Goal: Obtain resource: Download file/media

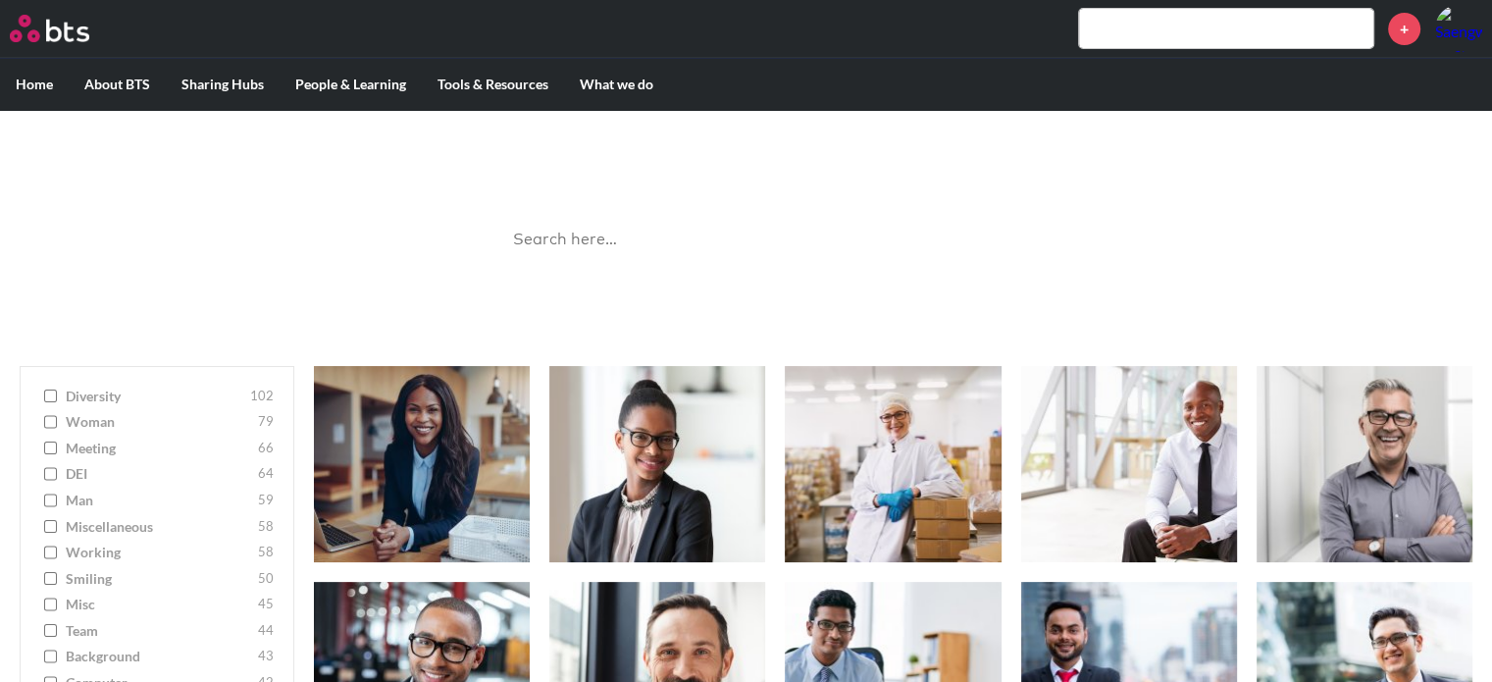
click at [760, 229] on input "search" at bounding box center [746, 240] width 490 height 52
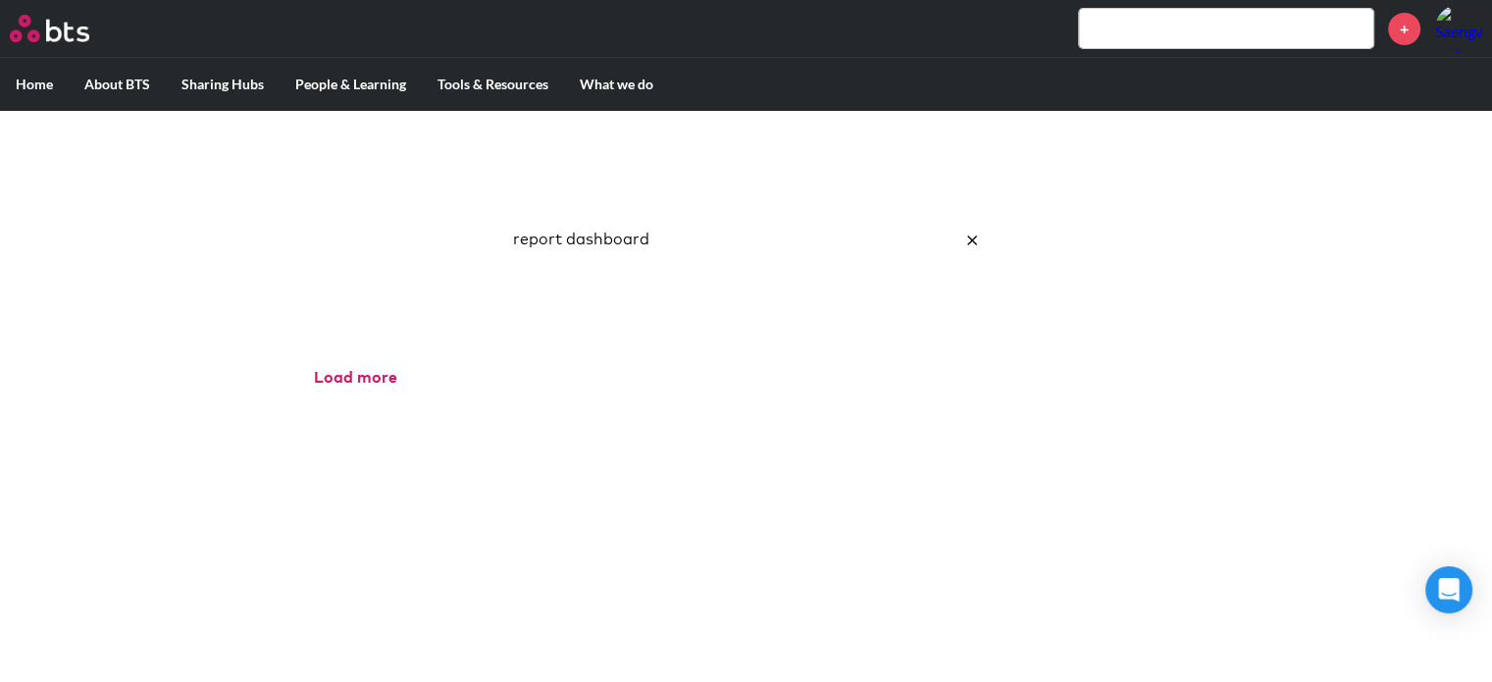
click button "submit" at bounding box center [0, 0] width 0 height 0
drag, startPoint x: 687, startPoint y: 240, endPoint x: 13, endPoint y: 157, distance: 679.0
click at [17, 151] on div "Image Gallery Best reusable photos in one place report dashboard Ask a Question…" at bounding box center [746, 228] width 1492 height 236
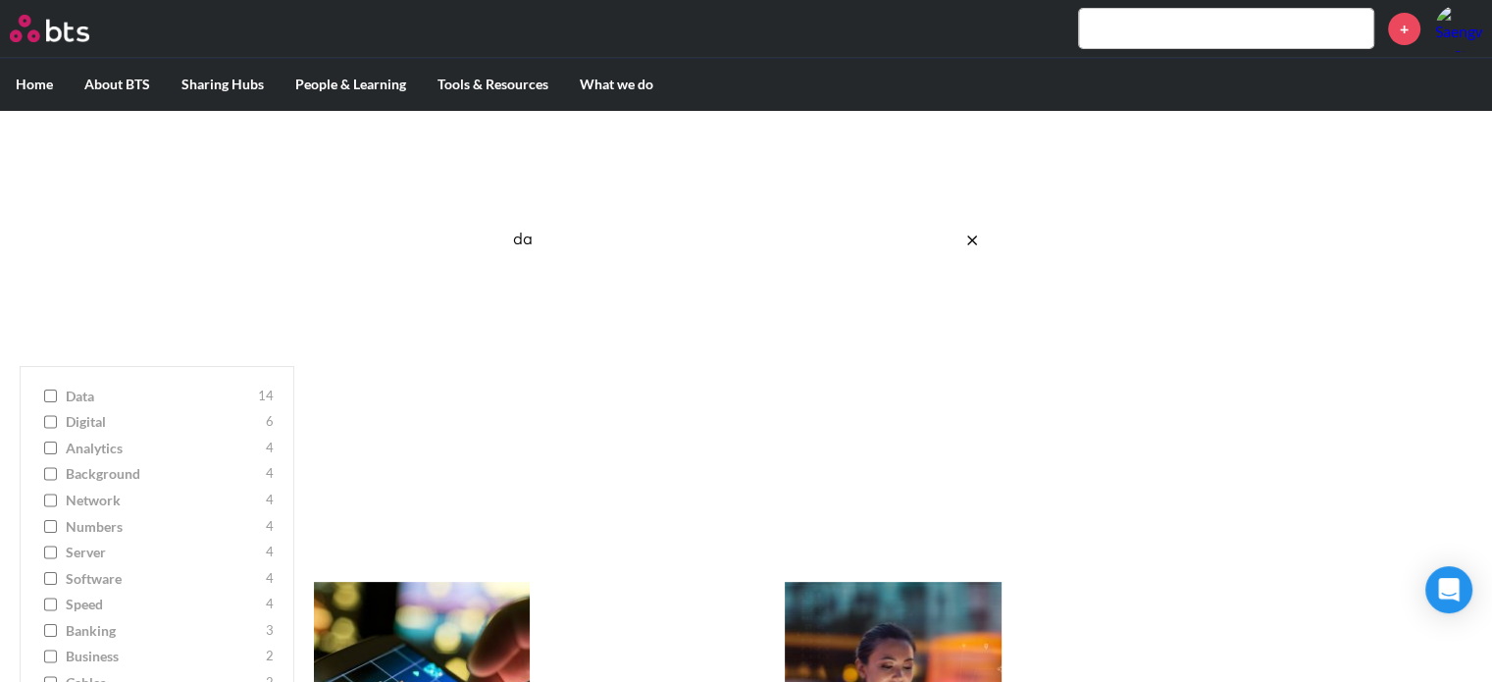
type input "d"
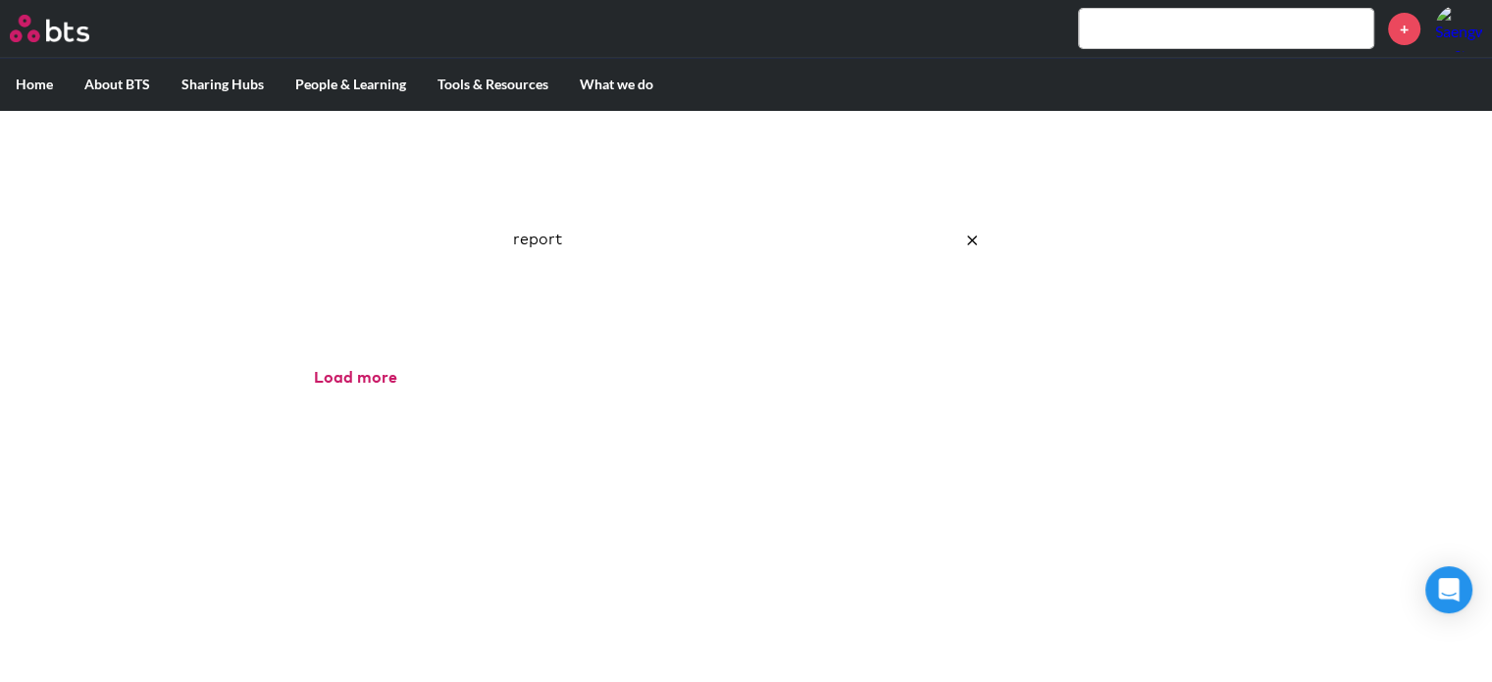
click button "submit" at bounding box center [0, 0] width 0 height 0
click at [589, 233] on input "report" at bounding box center [746, 240] width 490 height 52
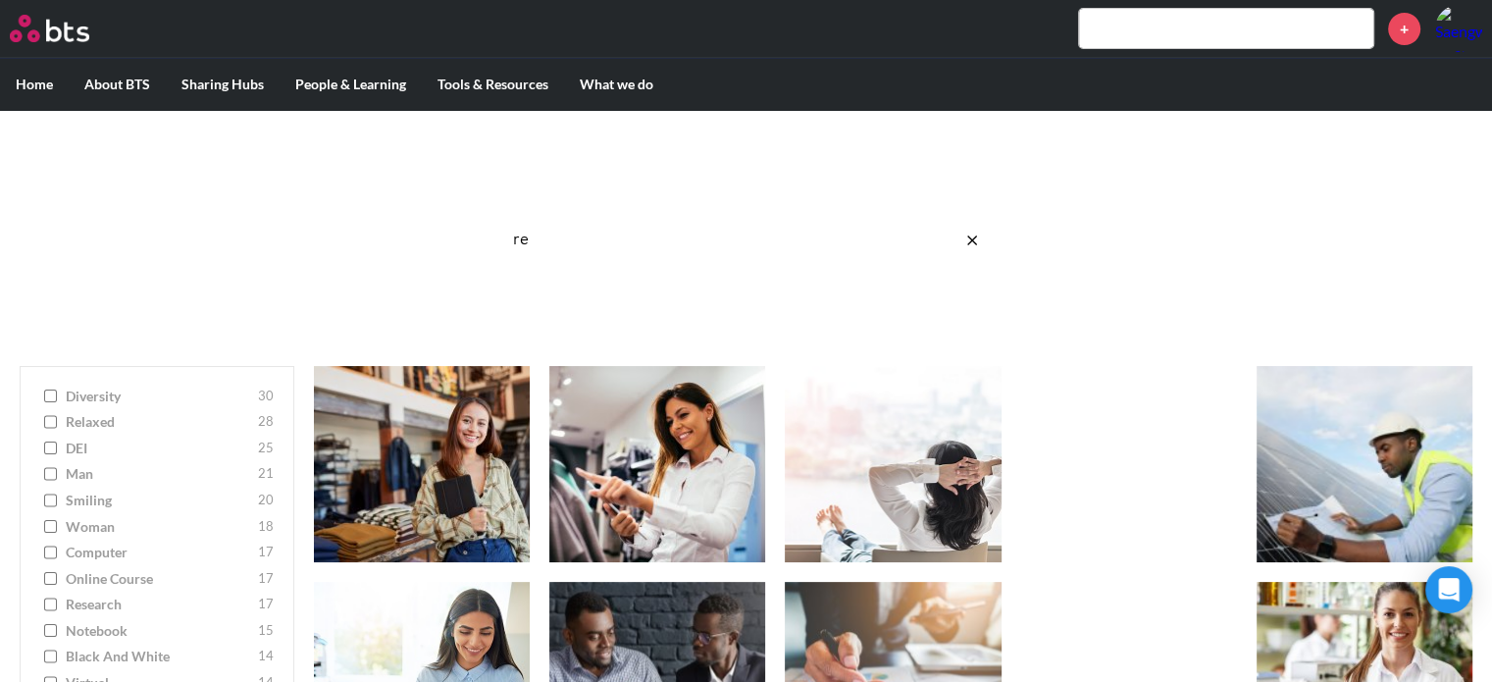
type input "r"
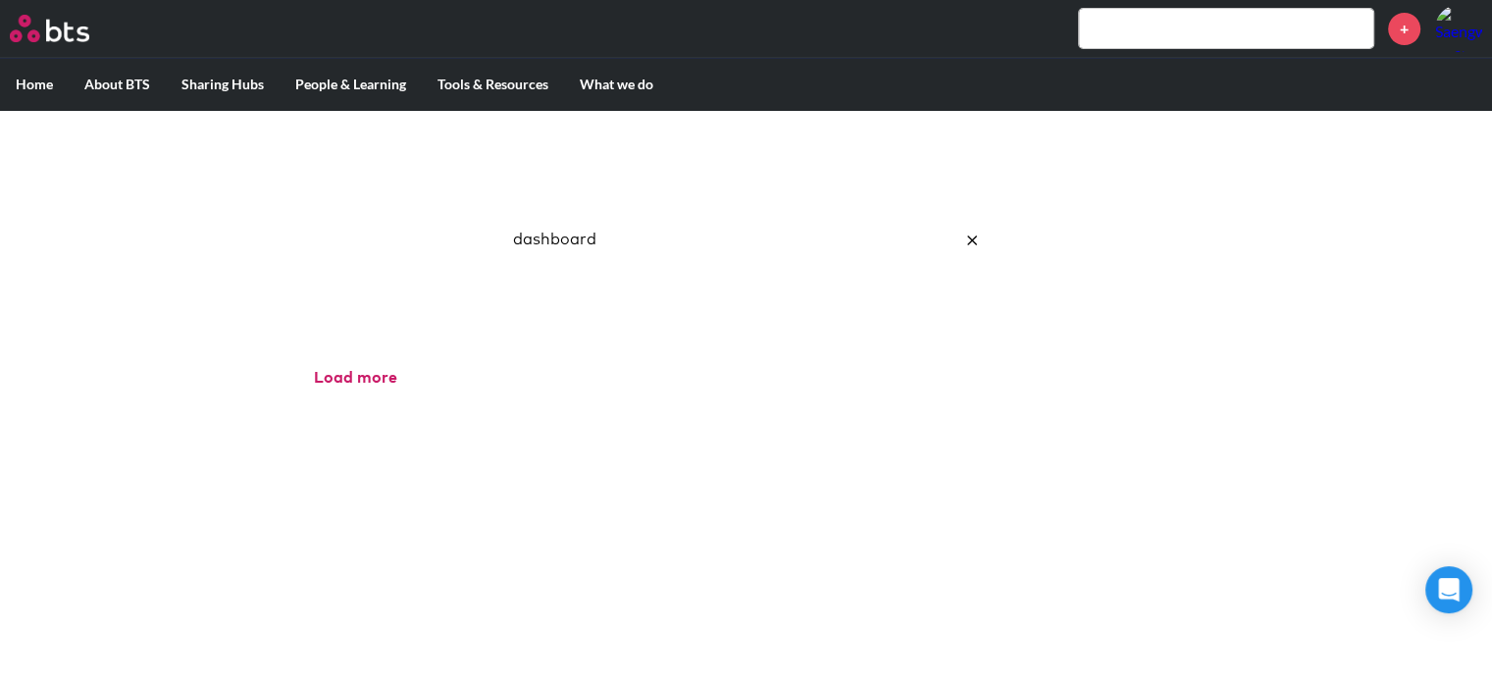
drag, startPoint x: 604, startPoint y: 241, endPoint x: 276, endPoint y: 156, distance: 339.5
click at [274, 161] on div "Image Gallery Best reusable photos in one place dashboard Ask a Question/Provid…" at bounding box center [746, 228] width 1492 height 236
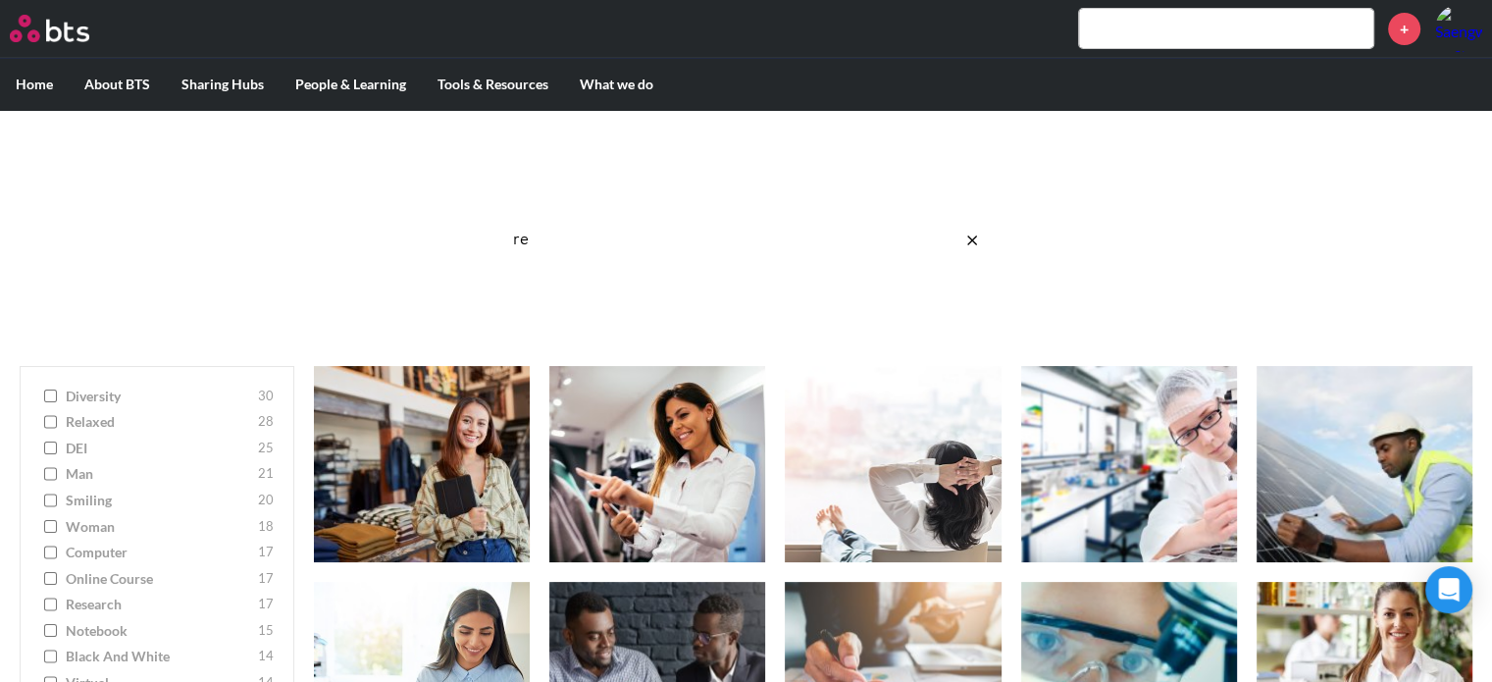
type input "r"
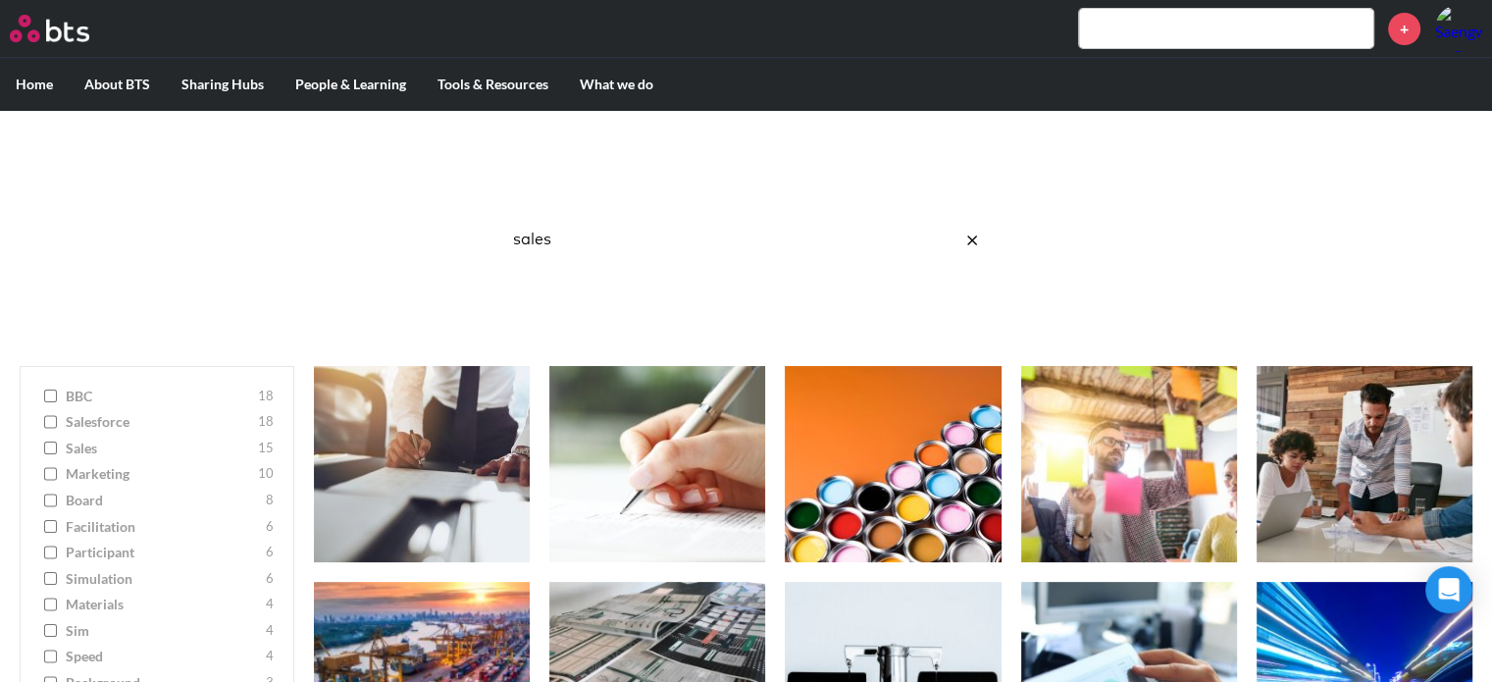
drag, startPoint x: 604, startPoint y: 248, endPoint x: 261, endPoint y: 136, distance: 361.0
click at [261, 136] on div "Image Gallery Best reusable photos in one place sales Ask a Question/Provide Fe…" at bounding box center [746, 228] width 1492 height 236
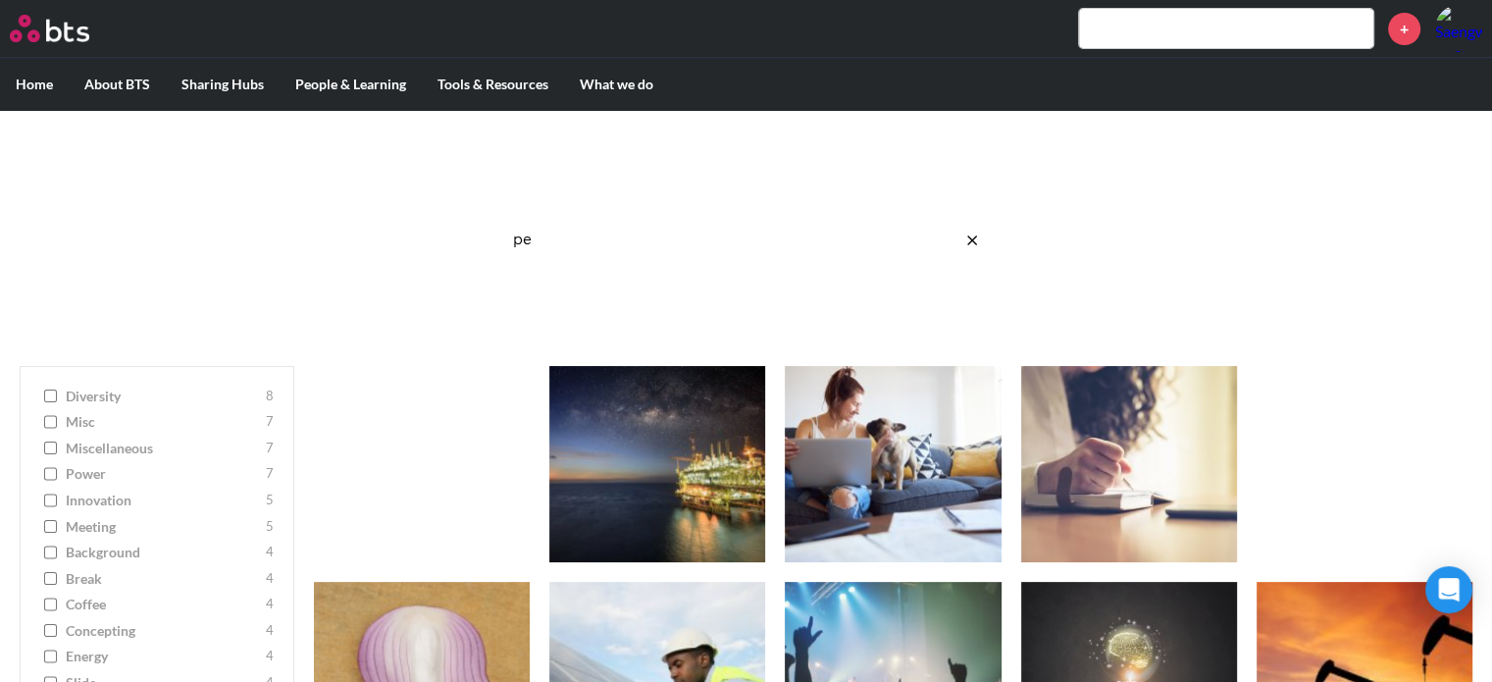
type input "p"
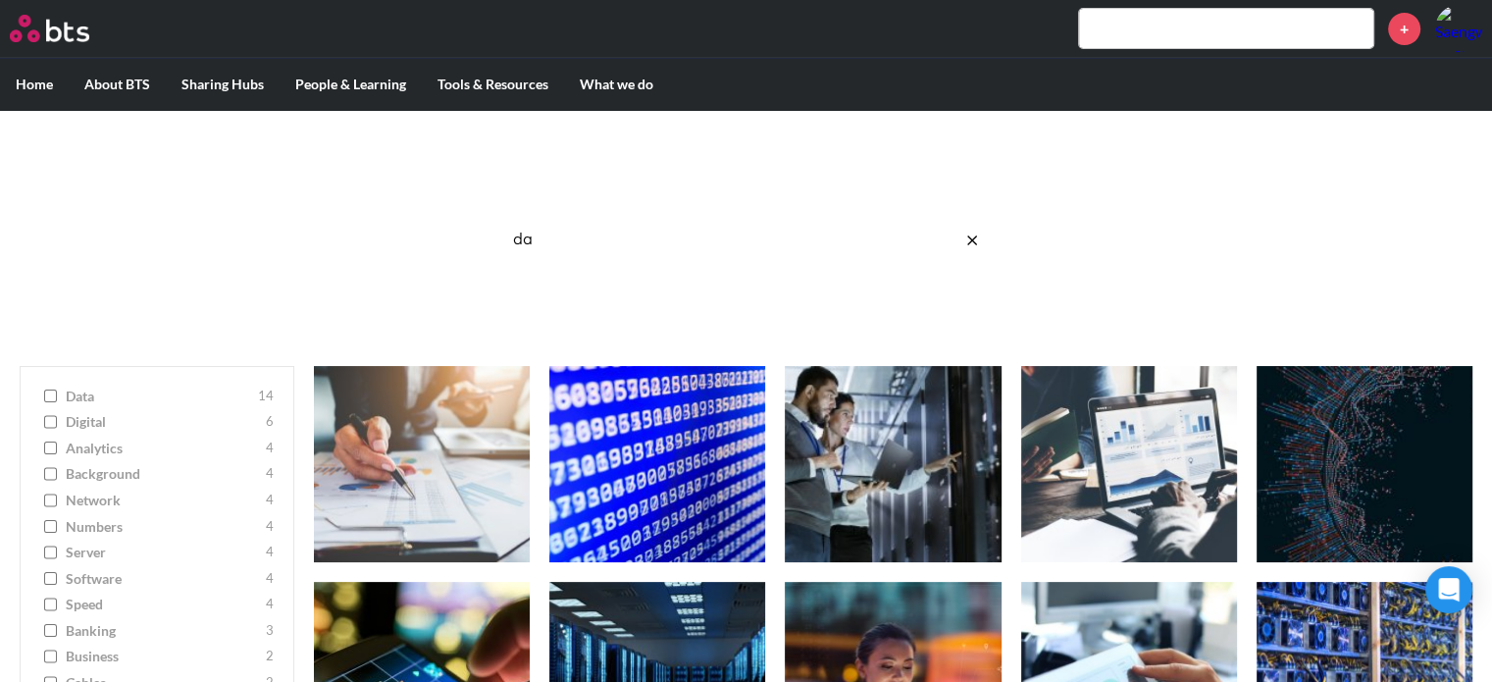
type input "d"
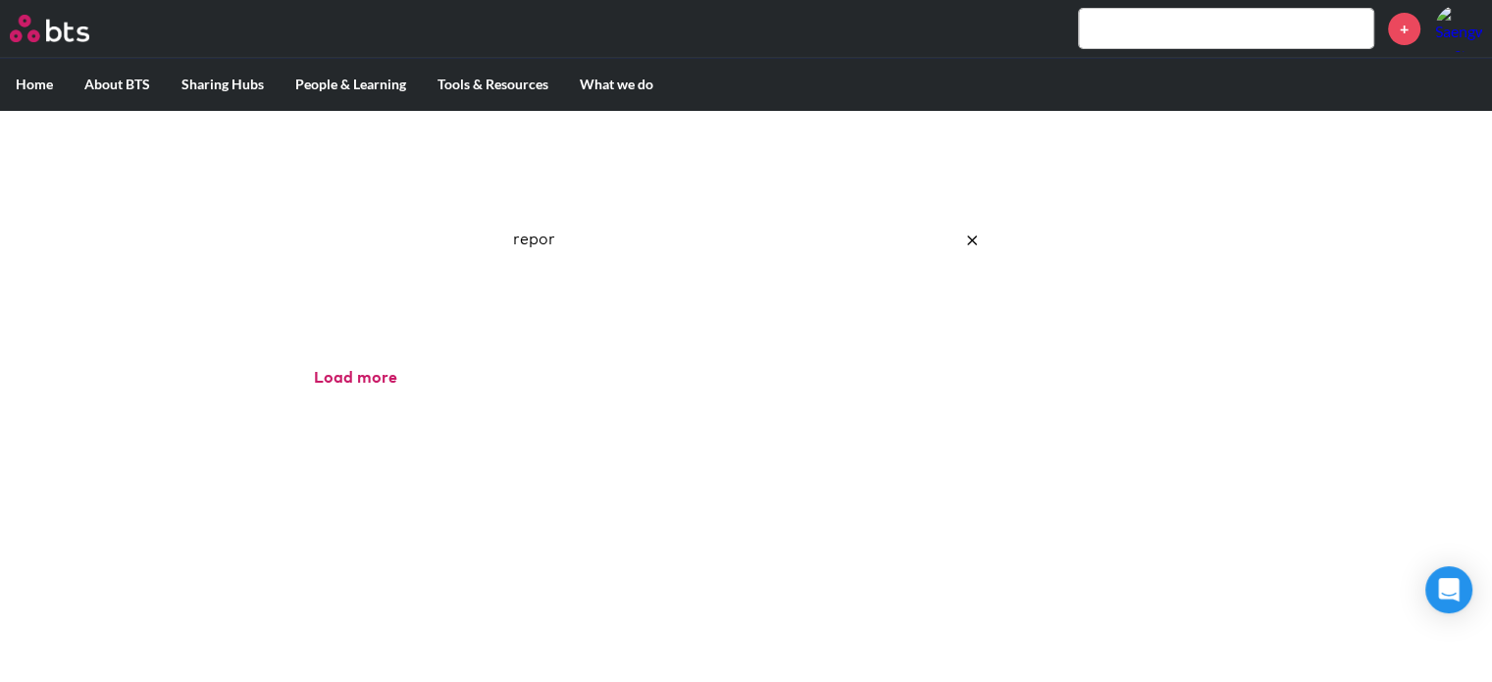
type input "repo"
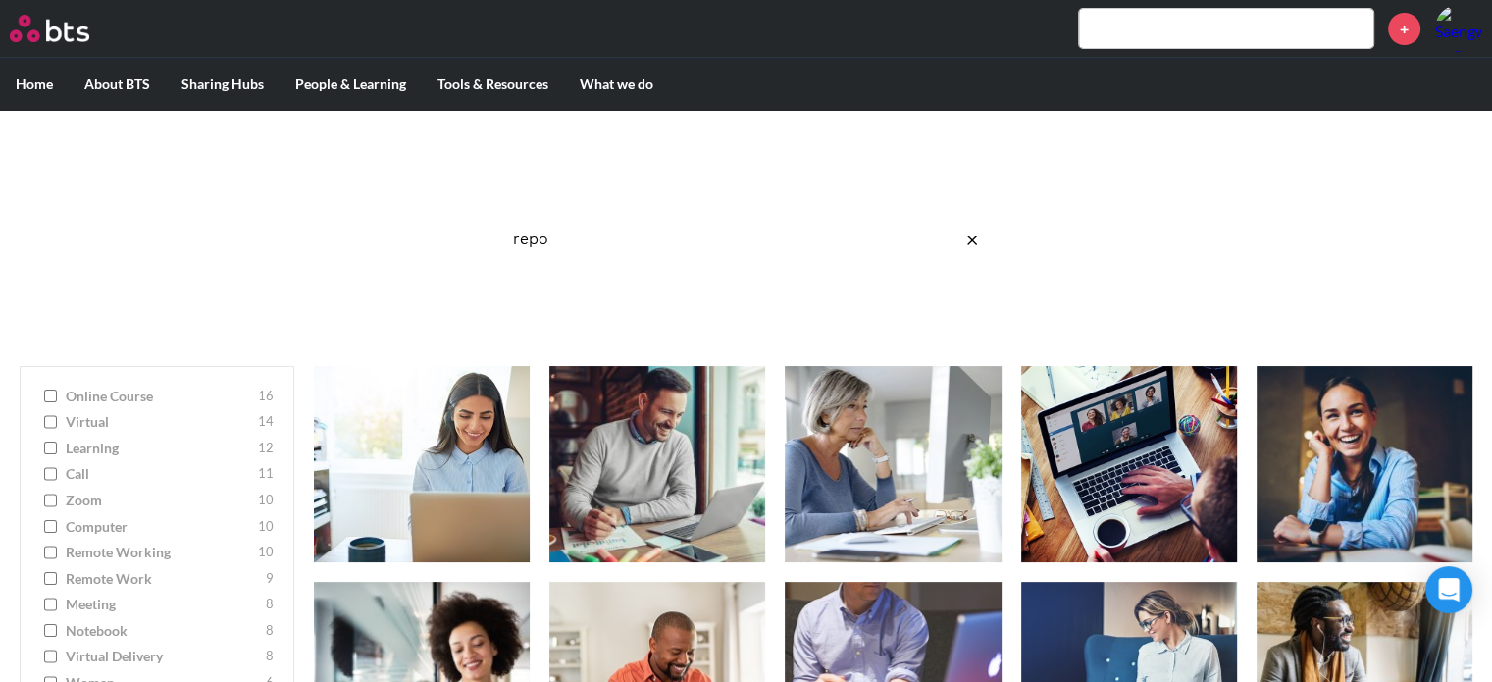
drag, startPoint x: 594, startPoint y: 242, endPoint x: 285, endPoint y: 179, distance: 315.3
click at [285, 179] on div "Image Gallery Best reusable photos in one place repo Ask a Question/Provide Fee…" at bounding box center [746, 228] width 1492 height 236
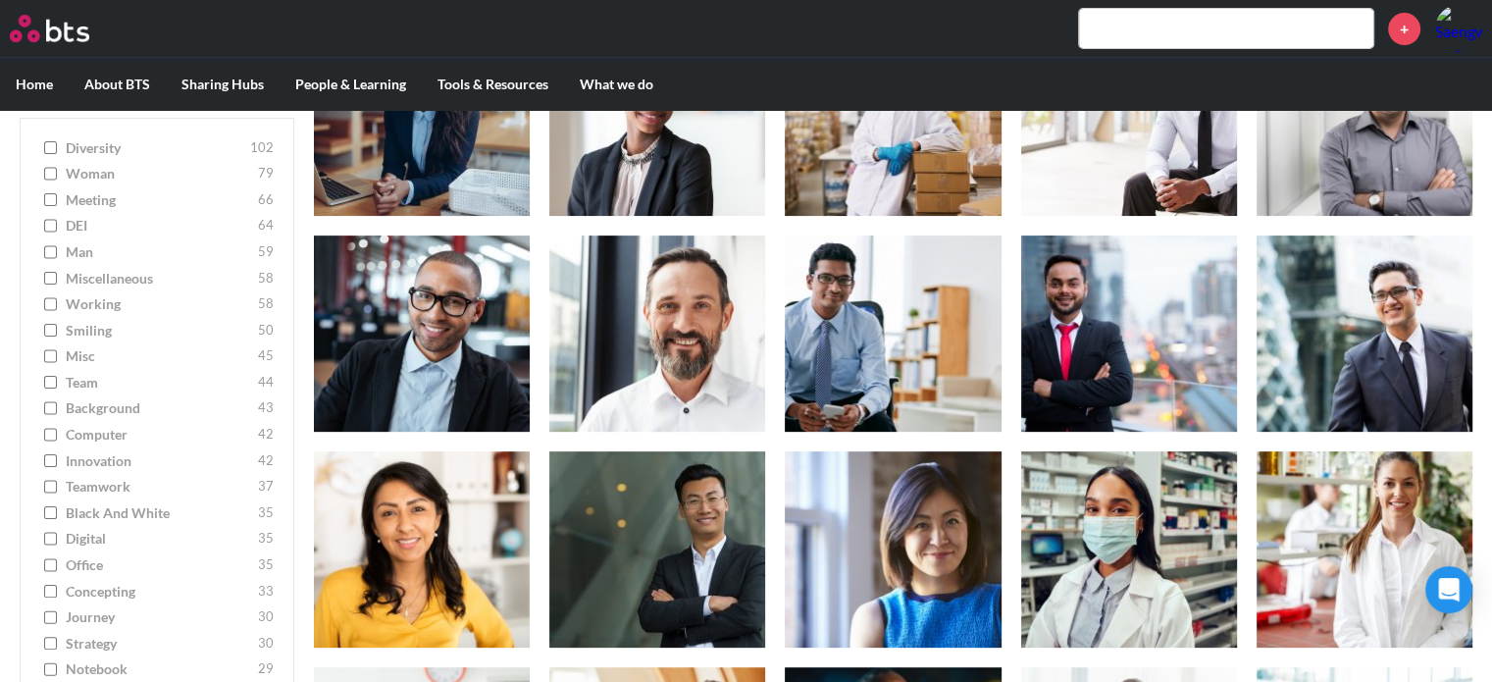
scroll to position [392, 0]
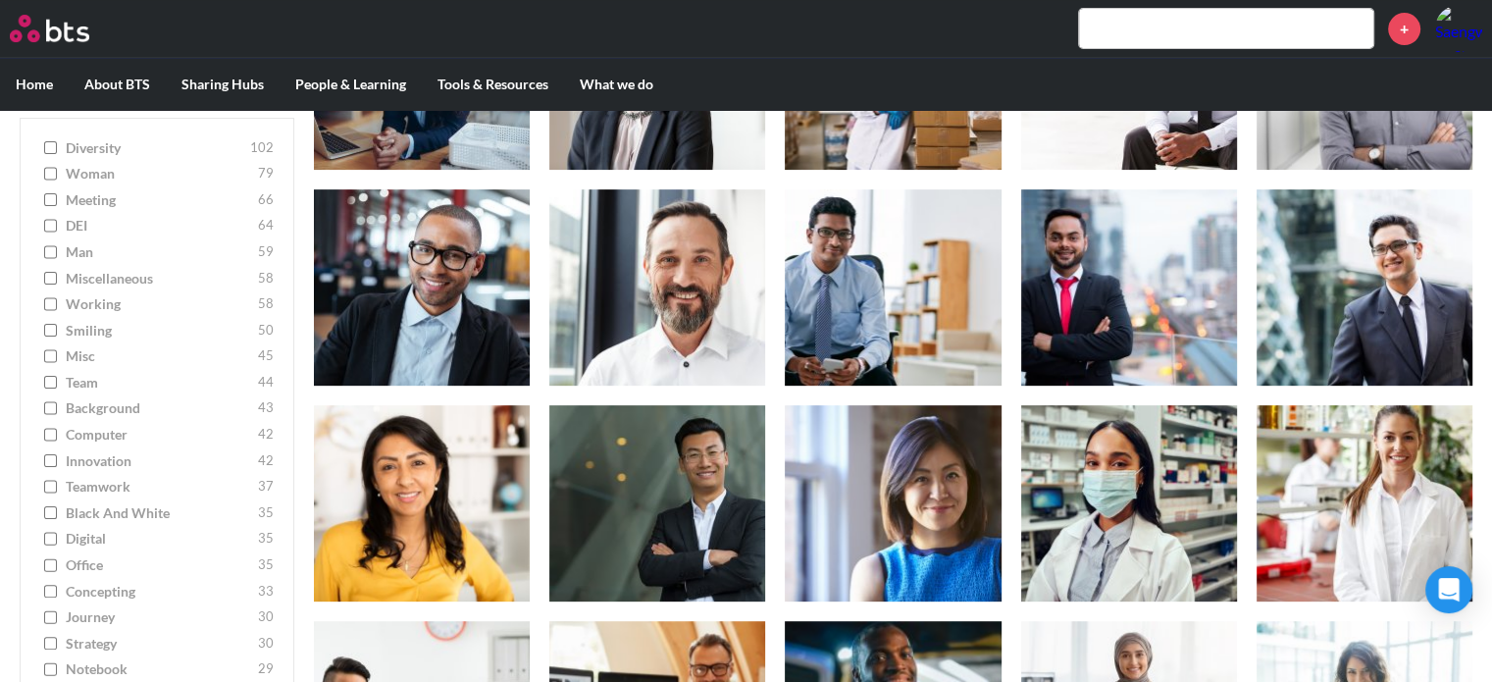
click at [42, 662] on label "notebook 29" at bounding box center [156, 670] width 233 height 20
click at [44, 663] on input "notebook 29" at bounding box center [50, 670] width 13 height 14
checkbox input "true"
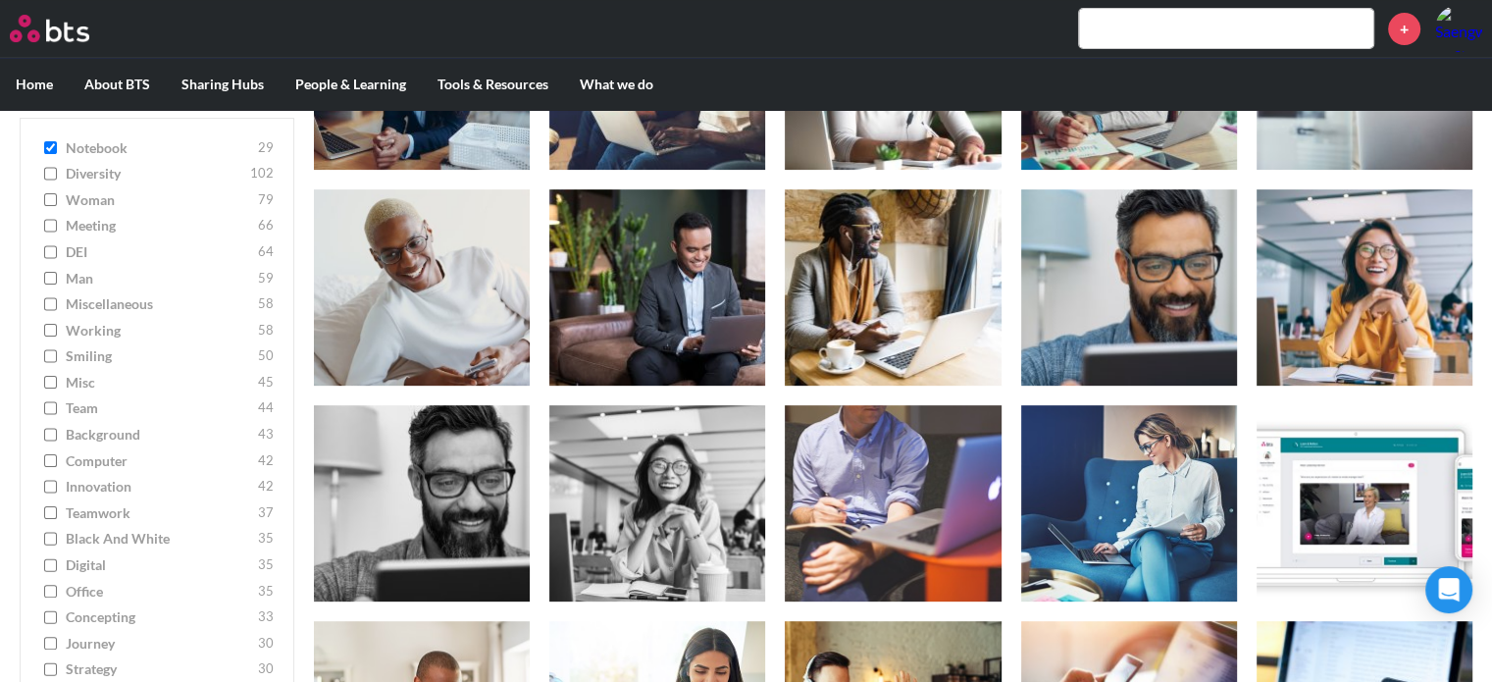
click at [76, 662] on span "strategy" at bounding box center [159, 670] width 187 height 20
click at [57, 663] on input "strategy 30" at bounding box center [50, 670] width 13 height 14
checkbox input "true"
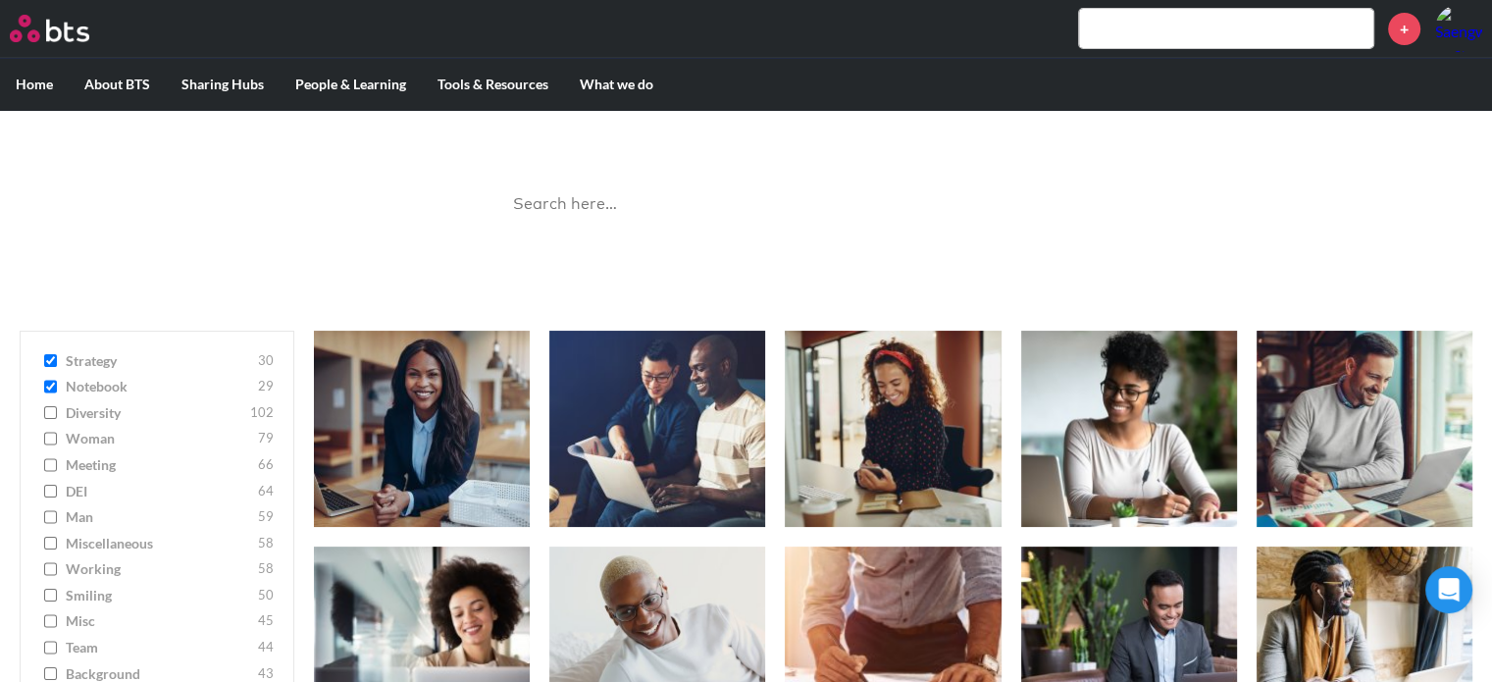
scroll to position [0, 0]
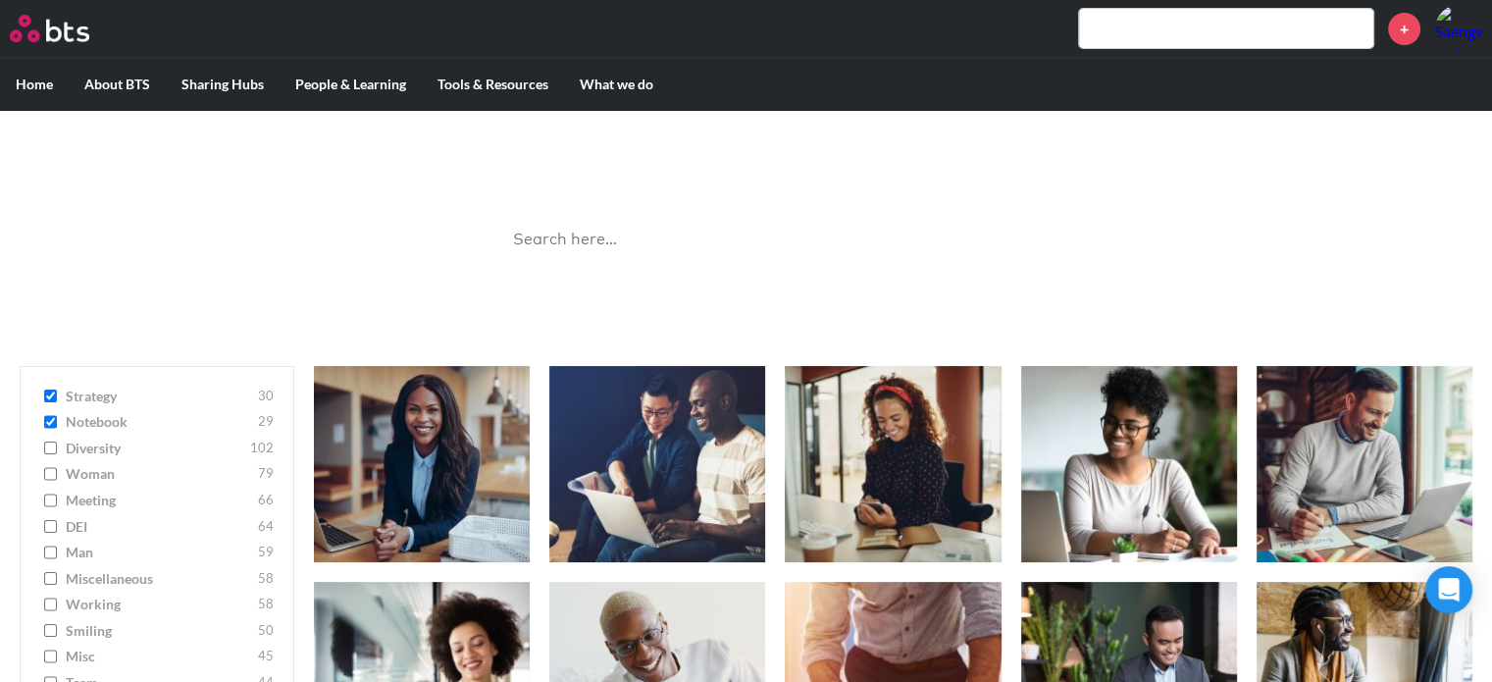
click at [53, 419] on input "notebook 29" at bounding box center [50, 422] width 13 height 14
checkbox input "false"
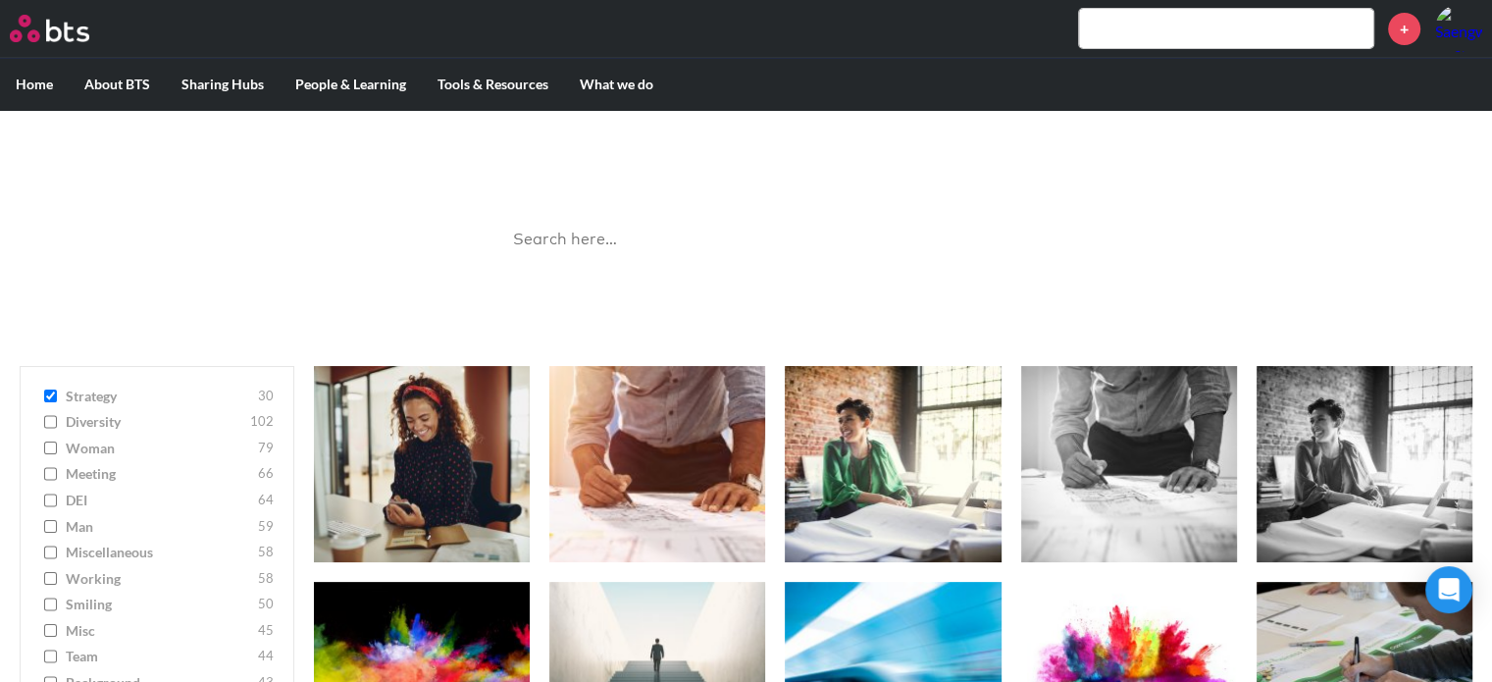
click at [53, 395] on input "strategy 30" at bounding box center [50, 396] width 13 height 14
checkbox input "false"
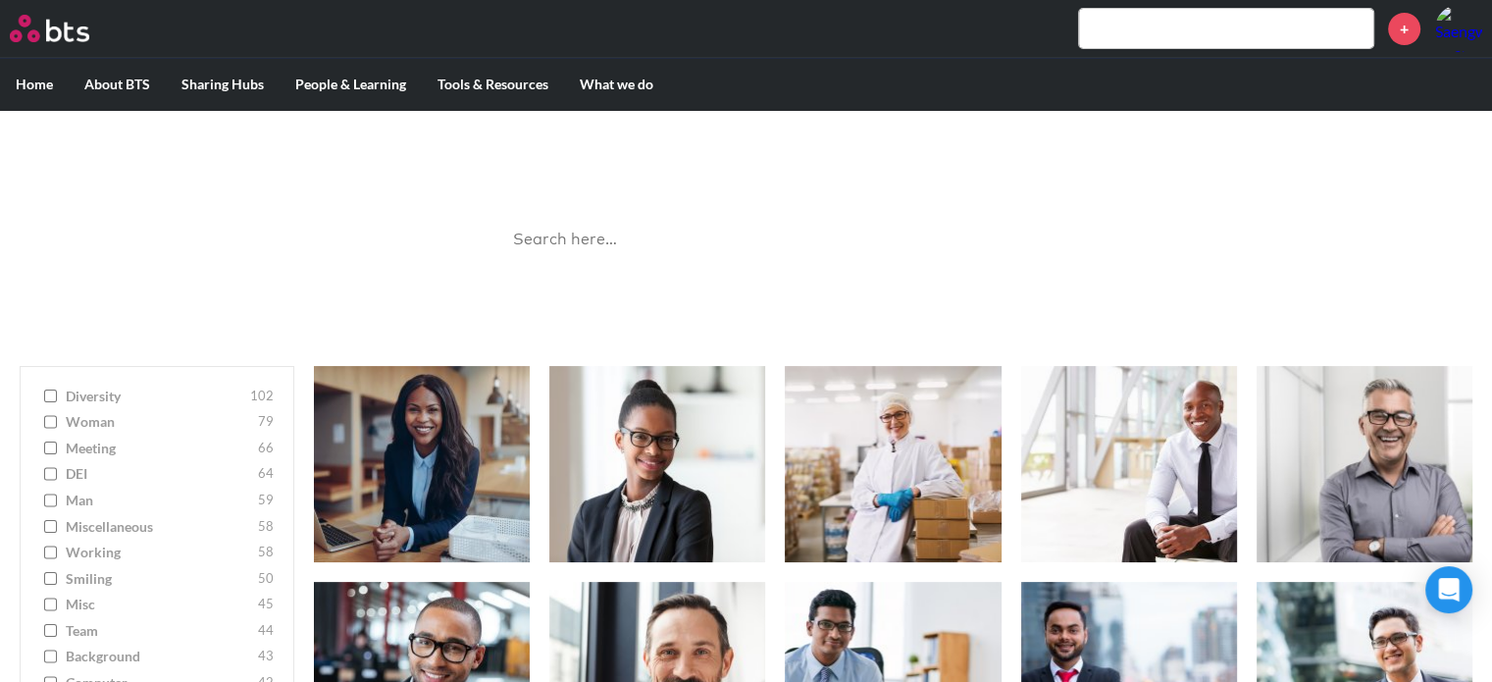
click at [59, 427] on label "woman 79" at bounding box center [156, 422] width 233 height 20
click at [57, 427] on input "woman 79" at bounding box center [50, 422] width 13 height 14
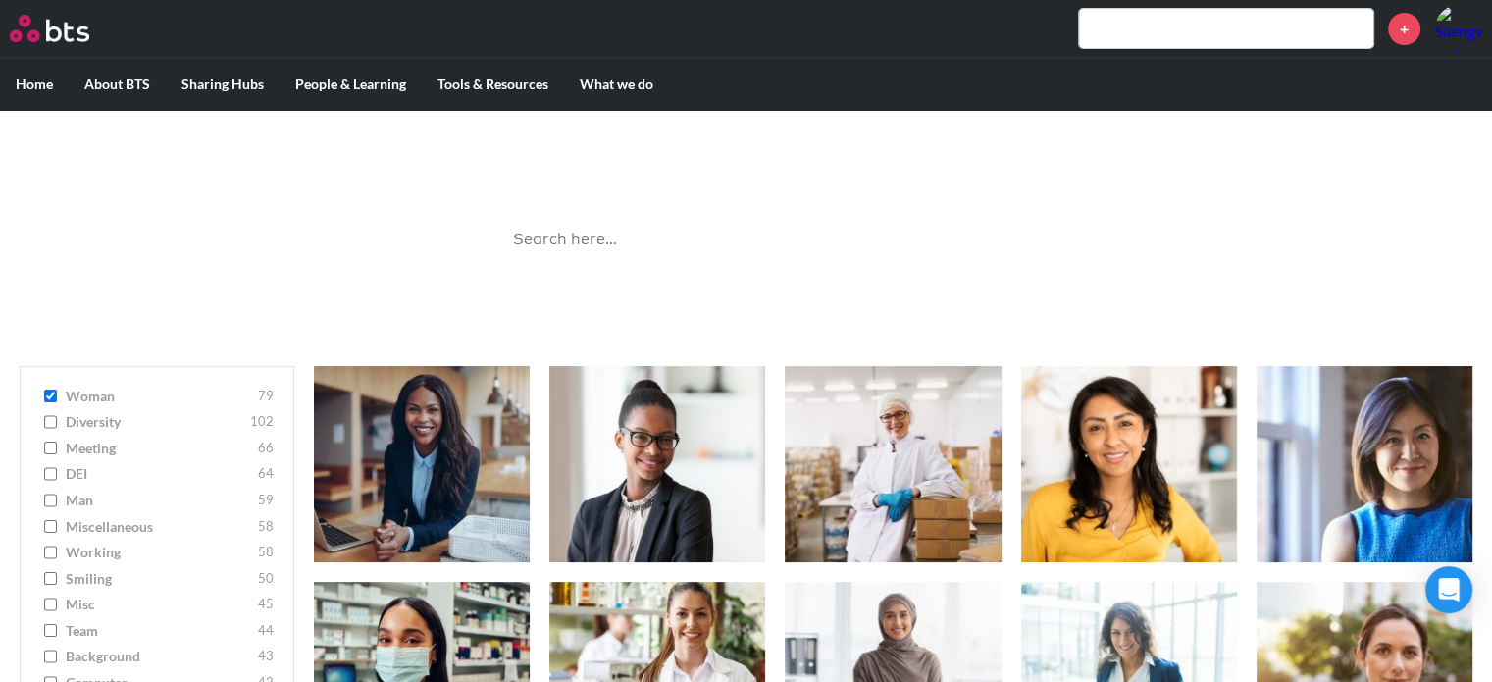
click at [56, 400] on input "woman 79" at bounding box center [50, 396] width 13 height 14
checkbox input "false"
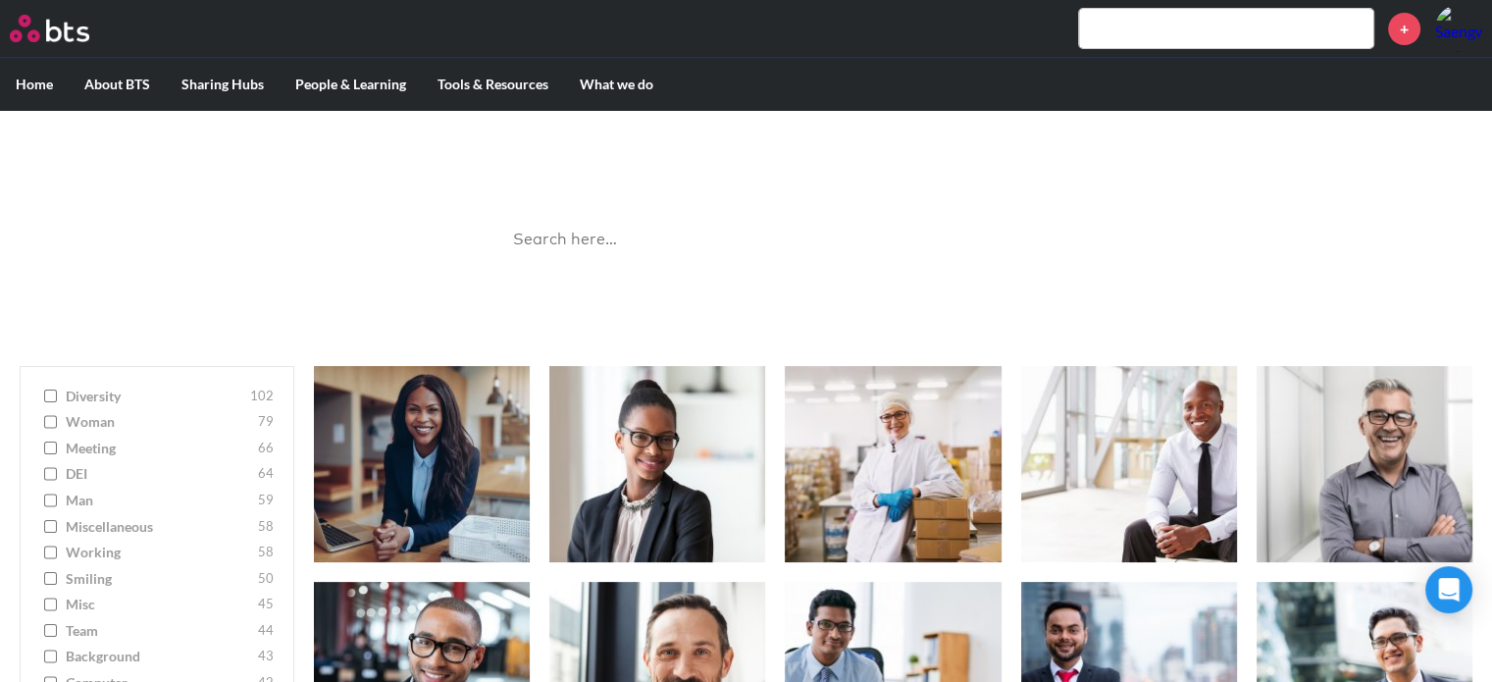
click at [46, 548] on input "working 58" at bounding box center [50, 552] width 13 height 14
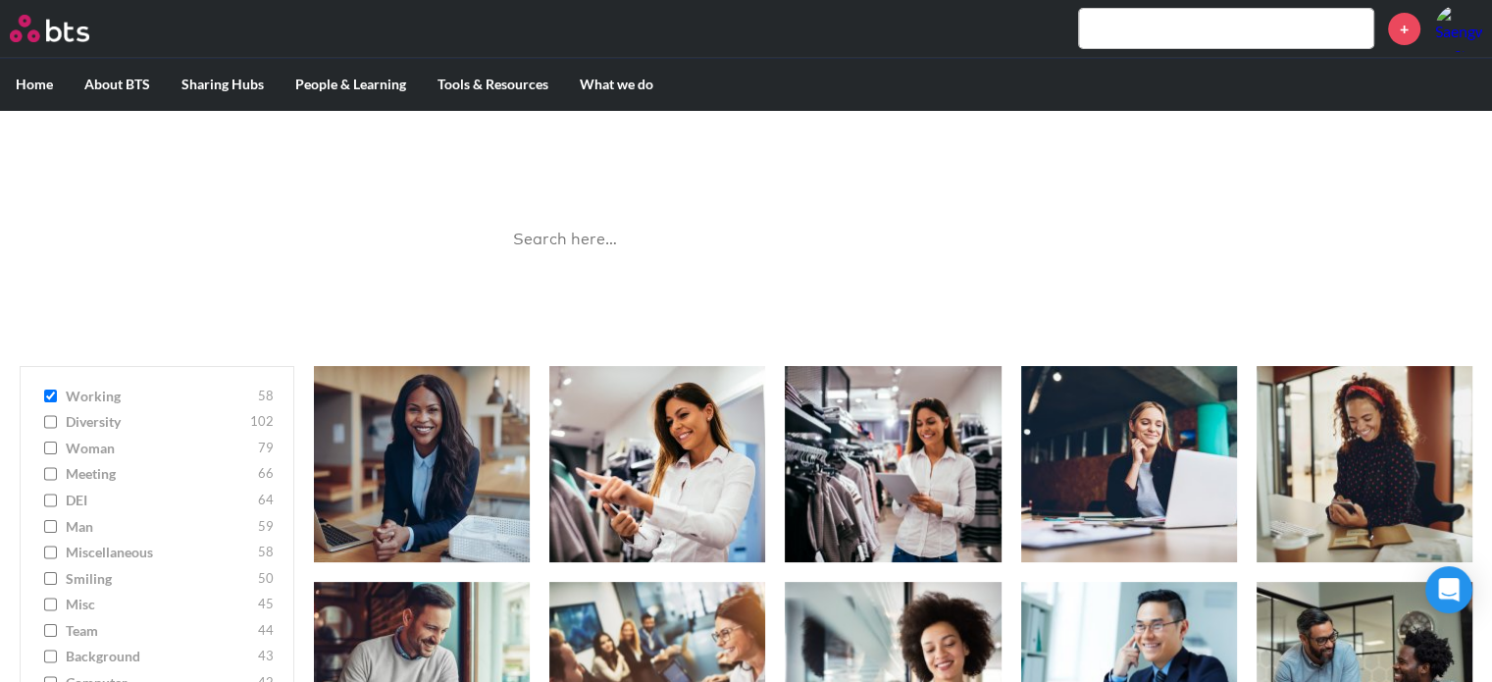
click at [54, 391] on input "working 58" at bounding box center [50, 396] width 13 height 14
checkbox input "false"
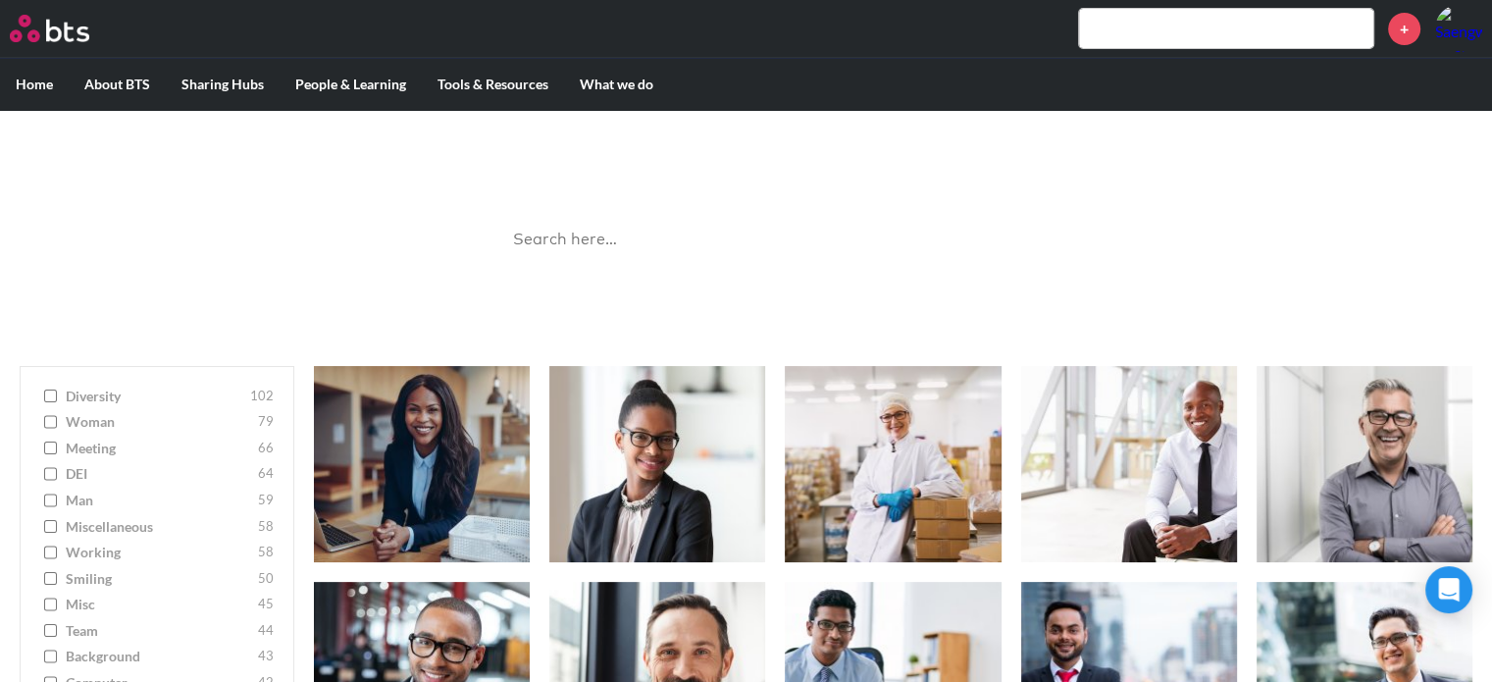
click at [50, 397] on input "diversity 102" at bounding box center [50, 396] width 13 height 14
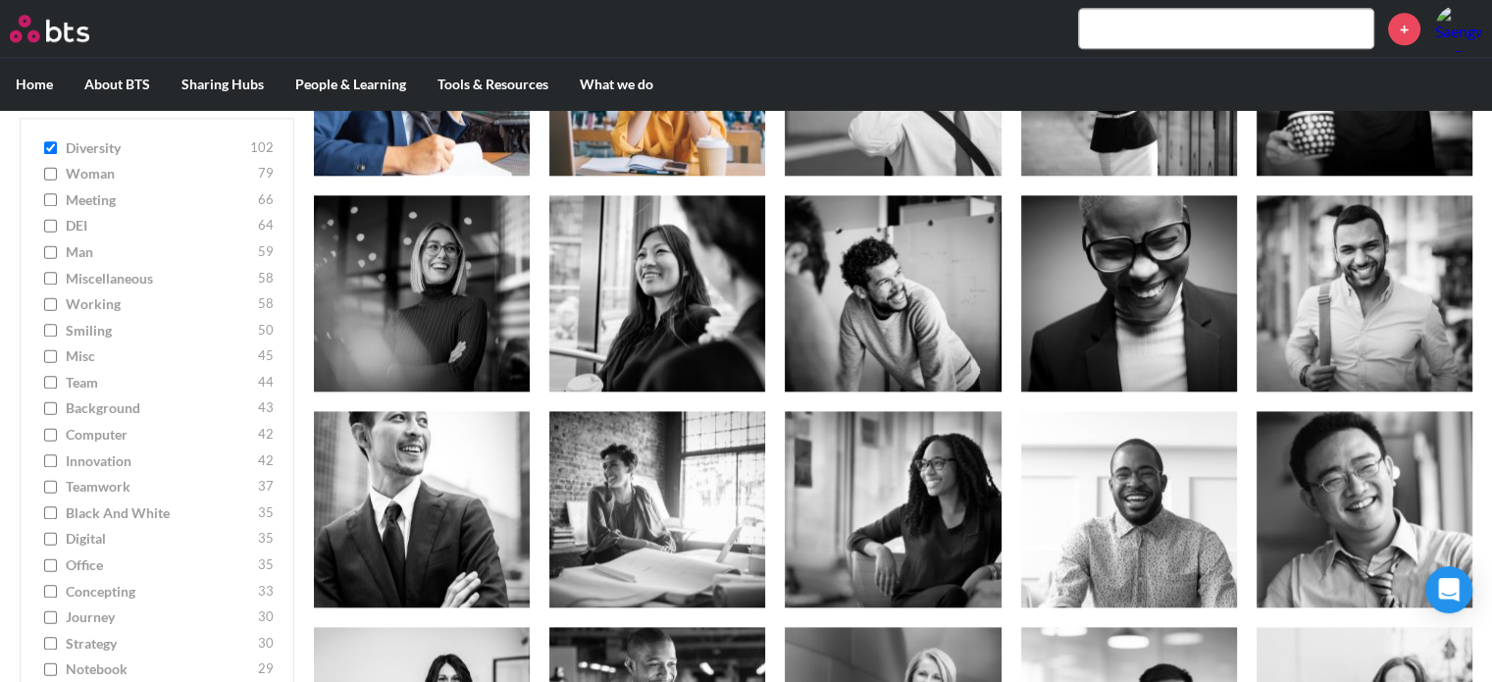
scroll to position [1962, 0]
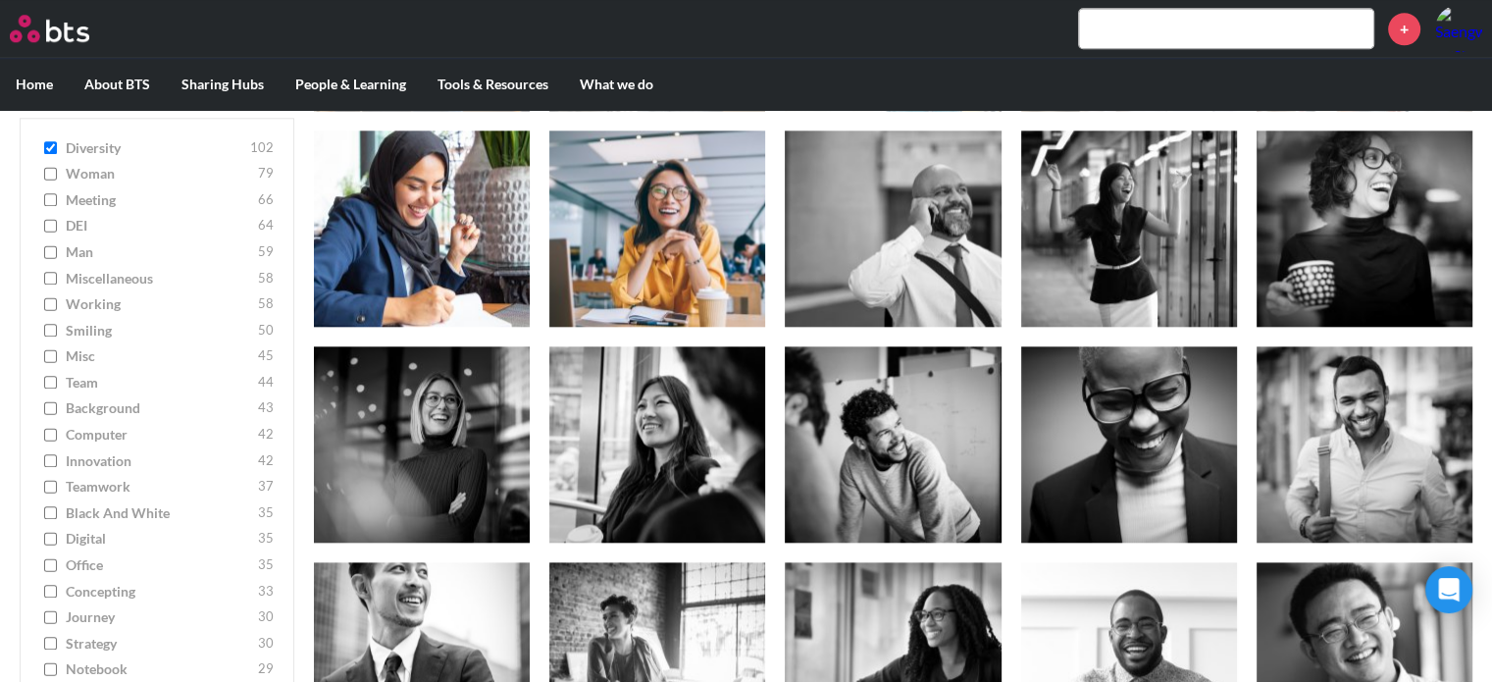
click at [48, 149] on input "diversity 102" at bounding box center [50, 148] width 13 height 14
checkbox input "false"
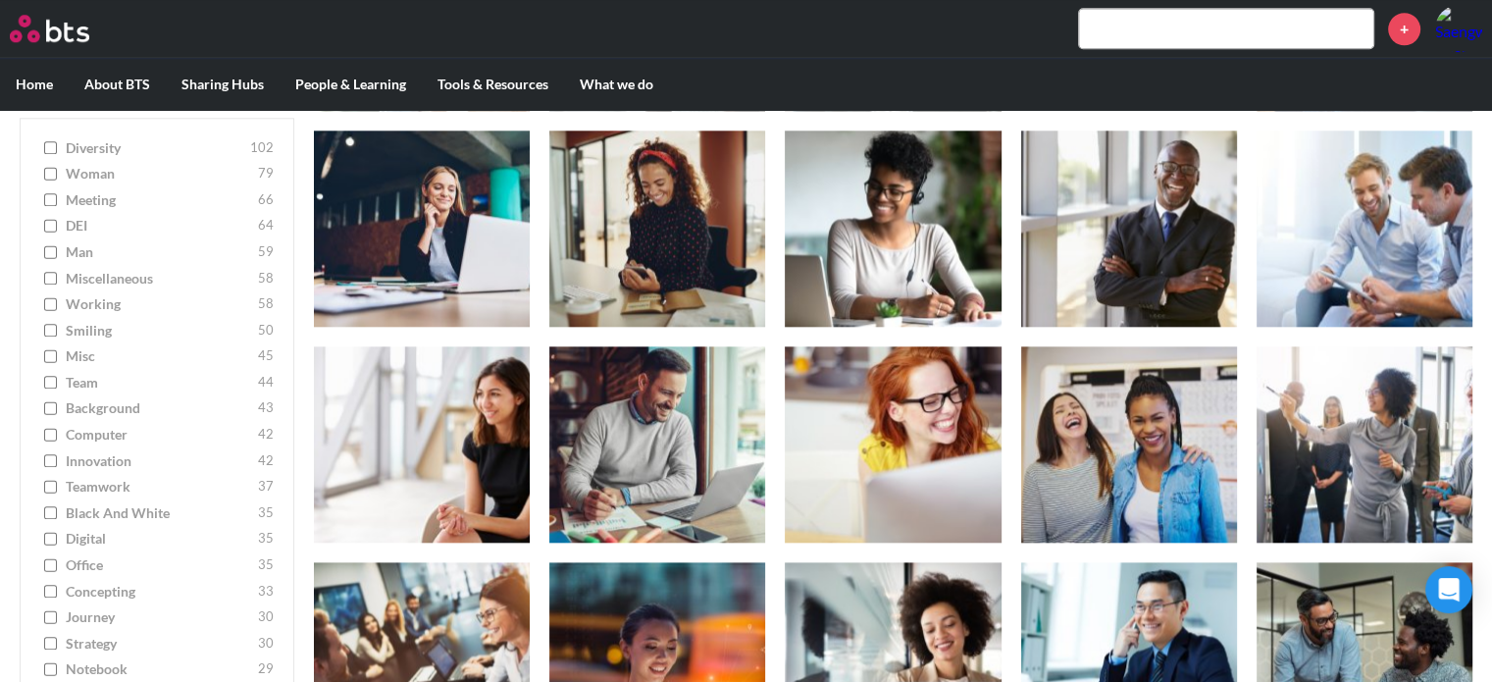
click at [51, 203] on input "meeting 66" at bounding box center [50, 200] width 13 height 14
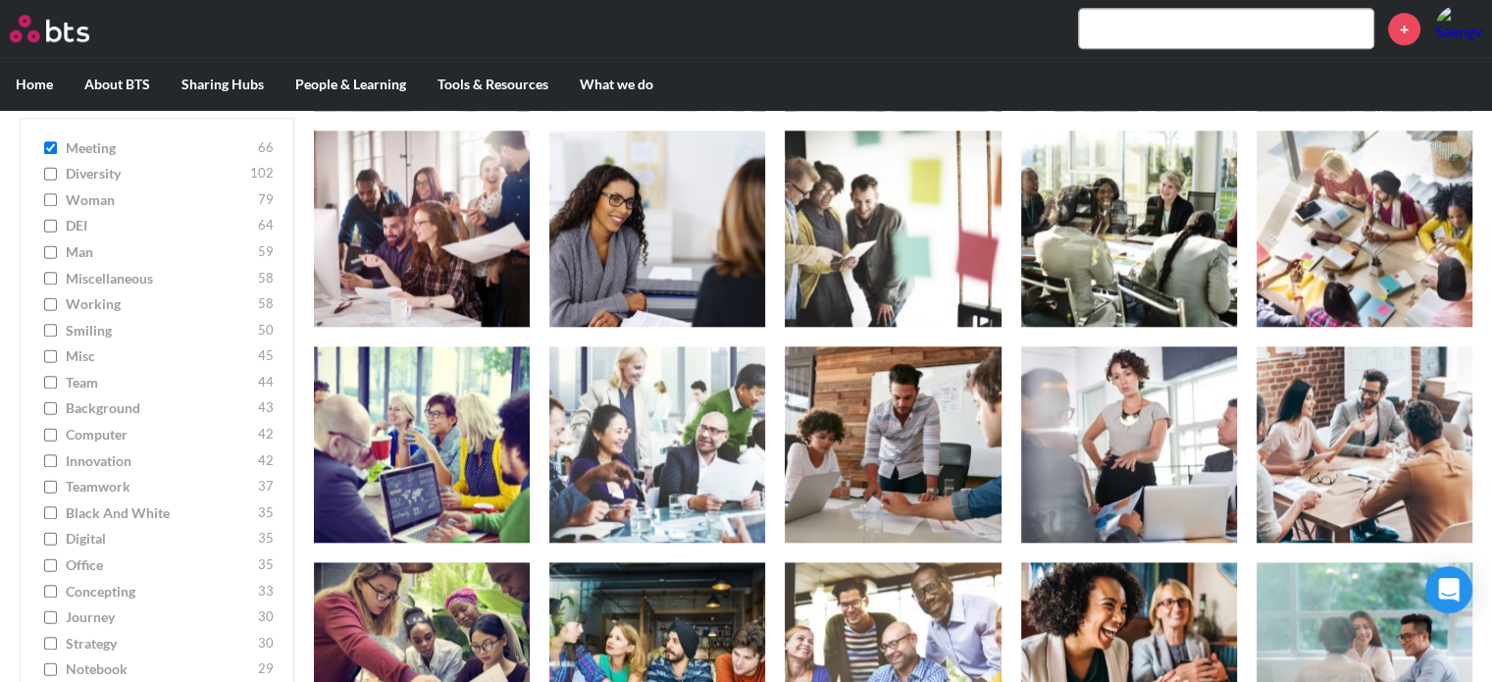
click at [47, 152] on input "meeting 66" at bounding box center [50, 148] width 13 height 14
checkbox input "false"
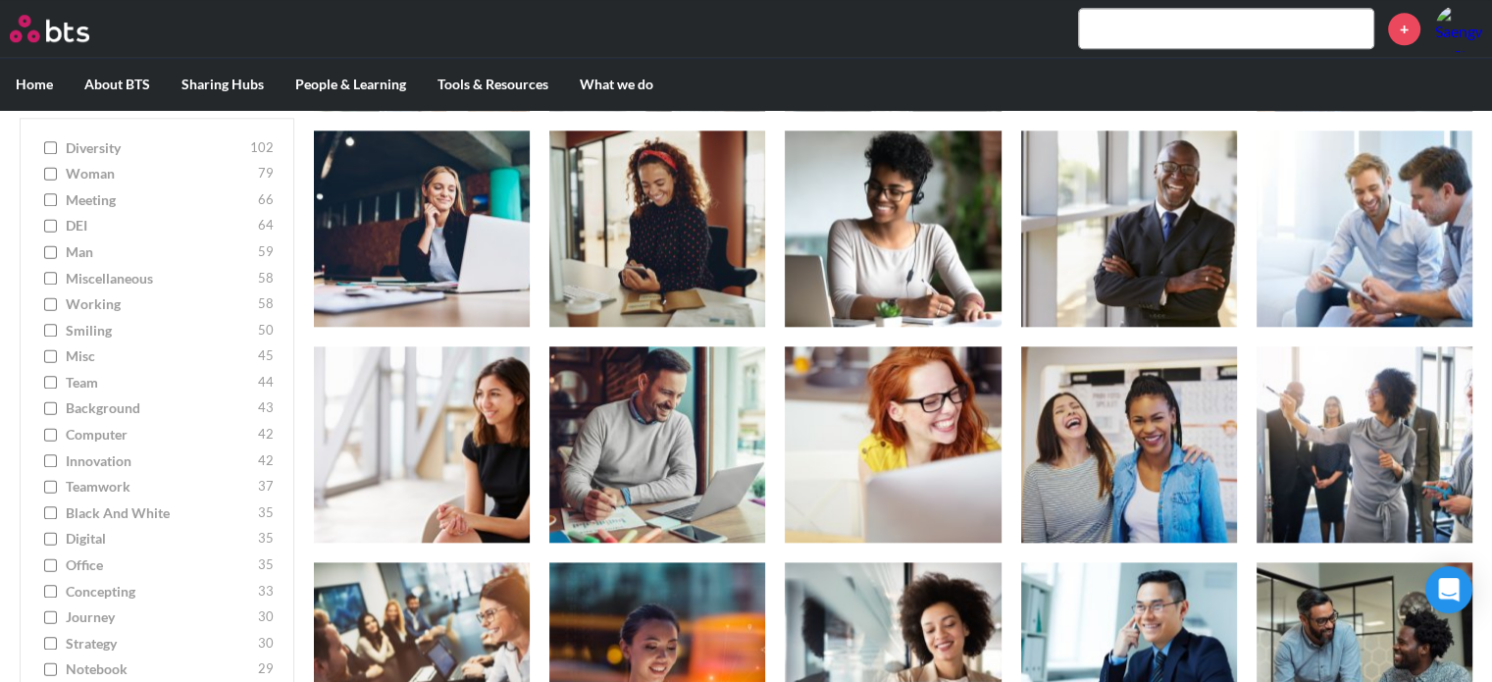
click at [49, 564] on input "office 35" at bounding box center [50, 566] width 13 height 14
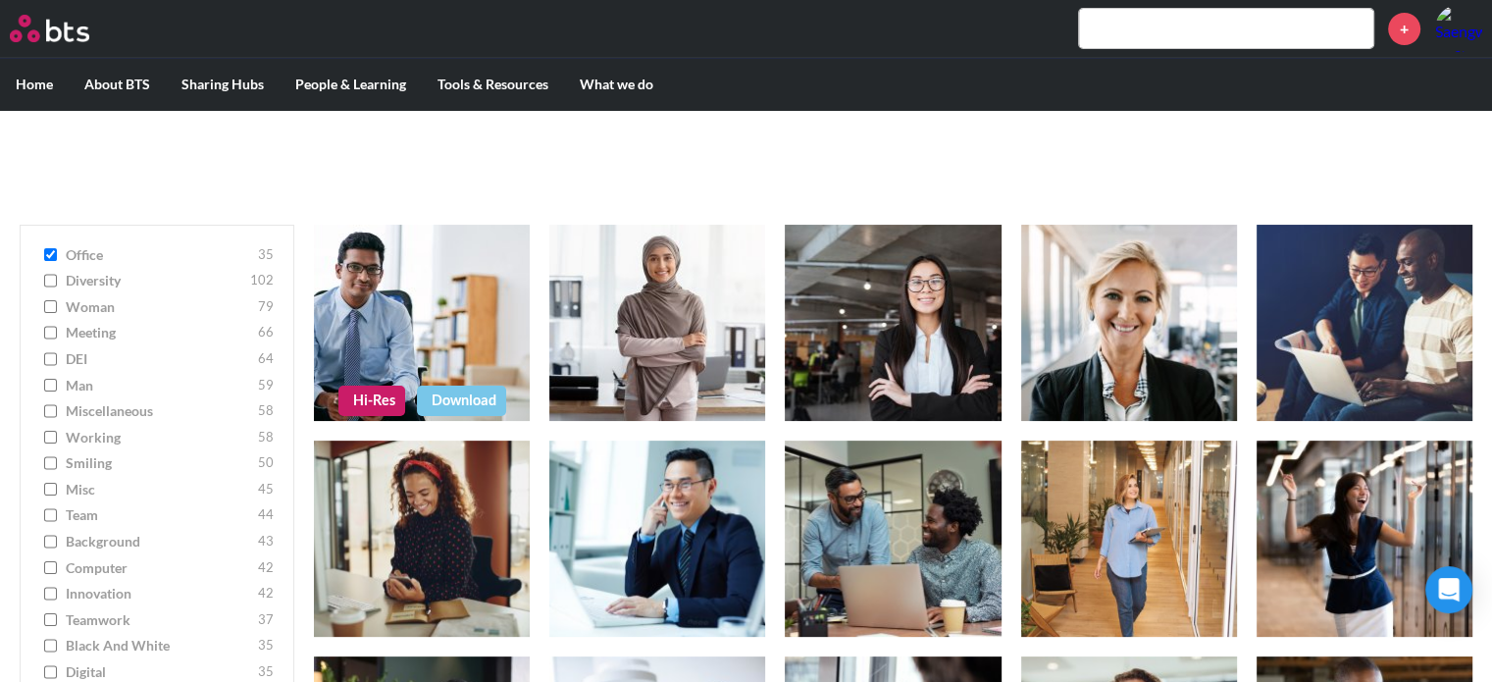
scroll to position [0, 0]
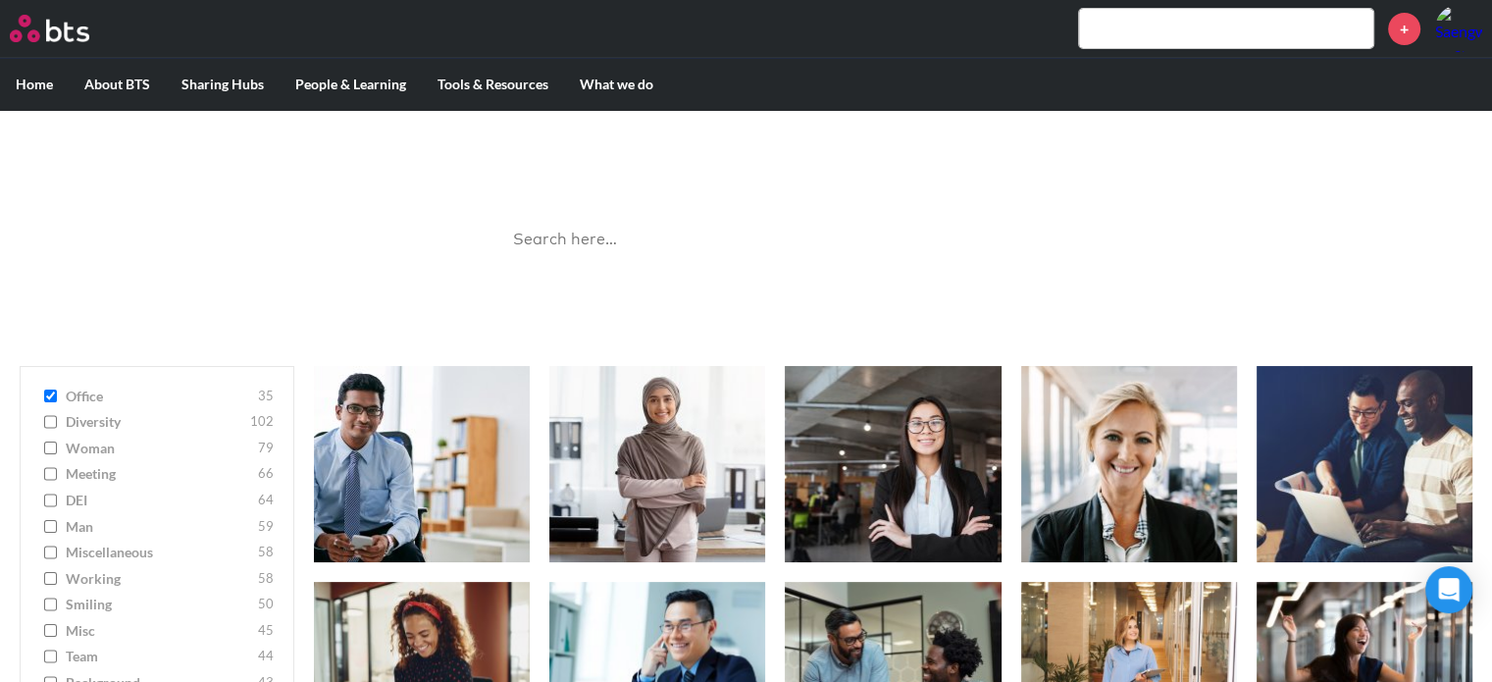
click at [42, 392] on label "office 35" at bounding box center [156, 396] width 233 height 20
click at [44, 392] on input "office 35" at bounding box center [50, 396] width 13 height 14
checkbox input "false"
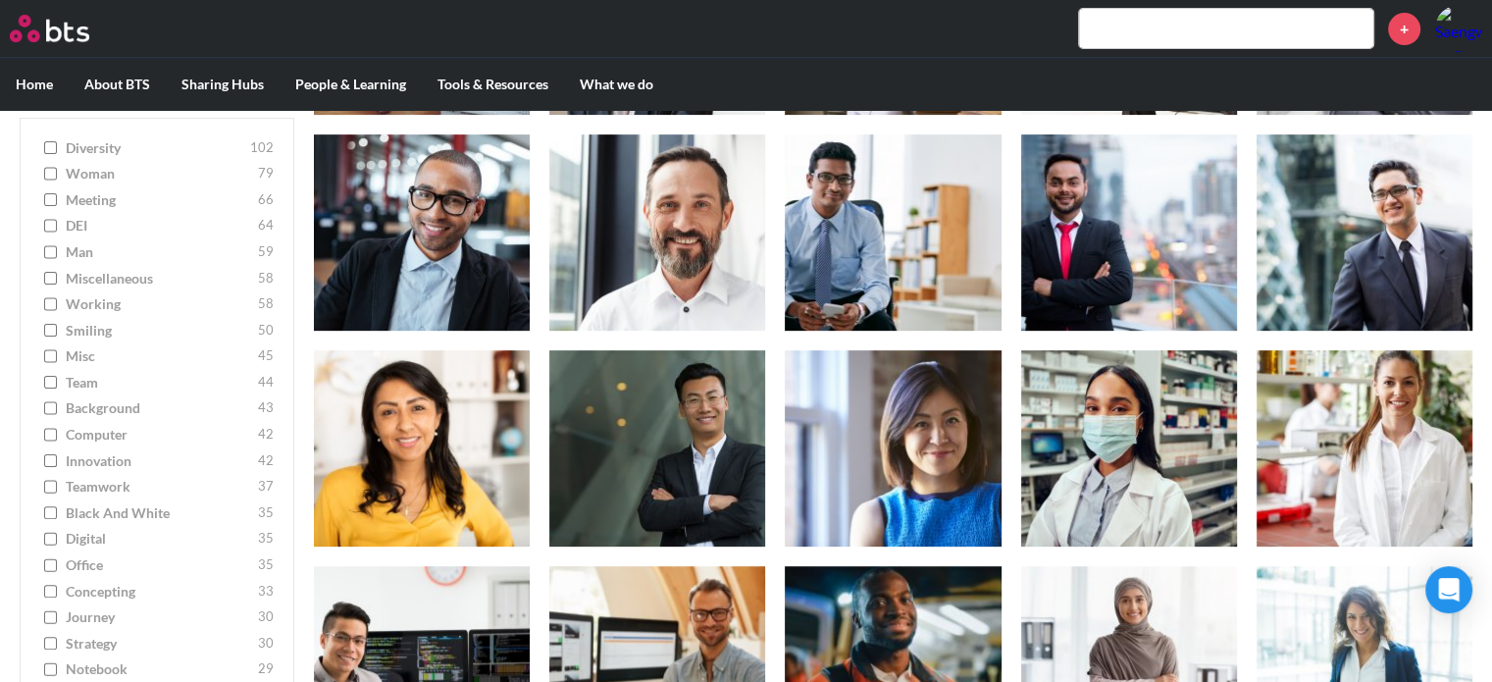
scroll to position [490, 0]
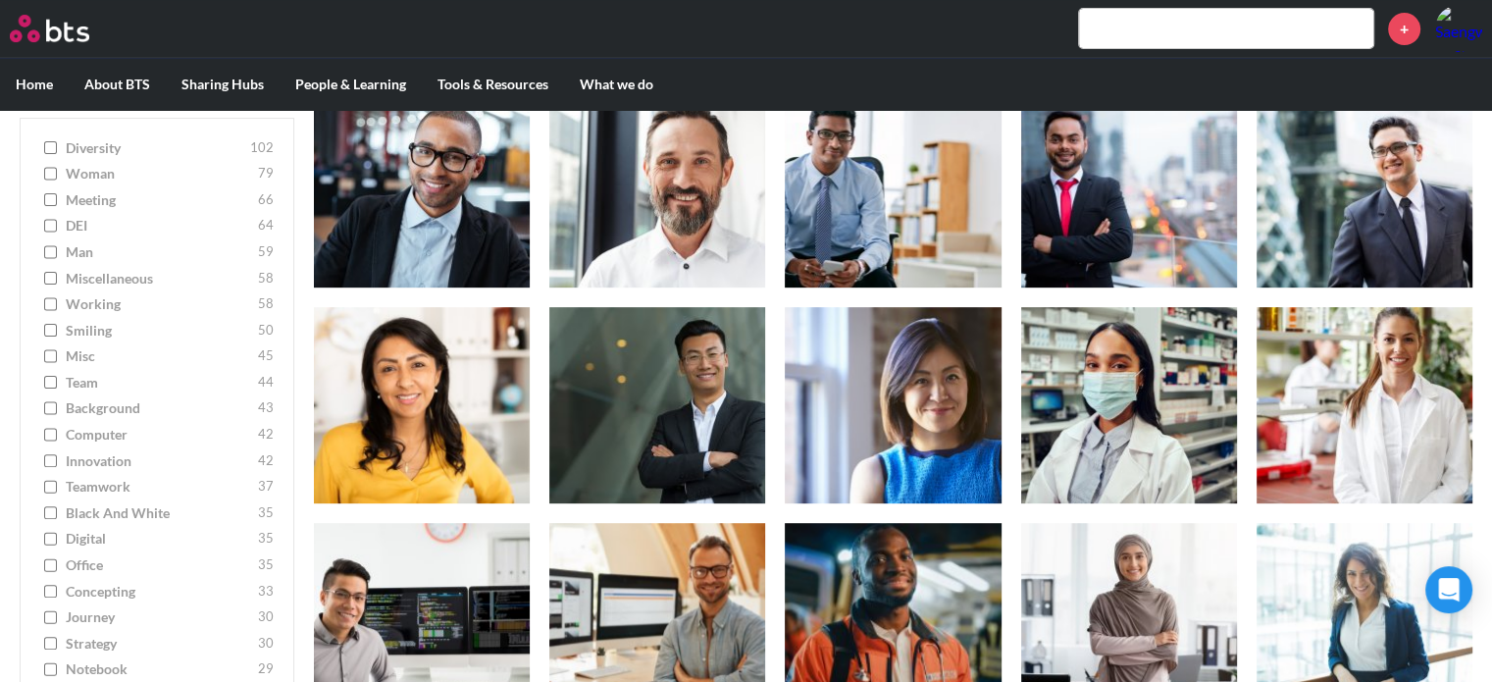
click at [43, 669] on label "notebook 29" at bounding box center [156, 670] width 233 height 20
click at [44, 669] on input "notebook 29" at bounding box center [50, 670] width 13 height 14
checkbox input "true"
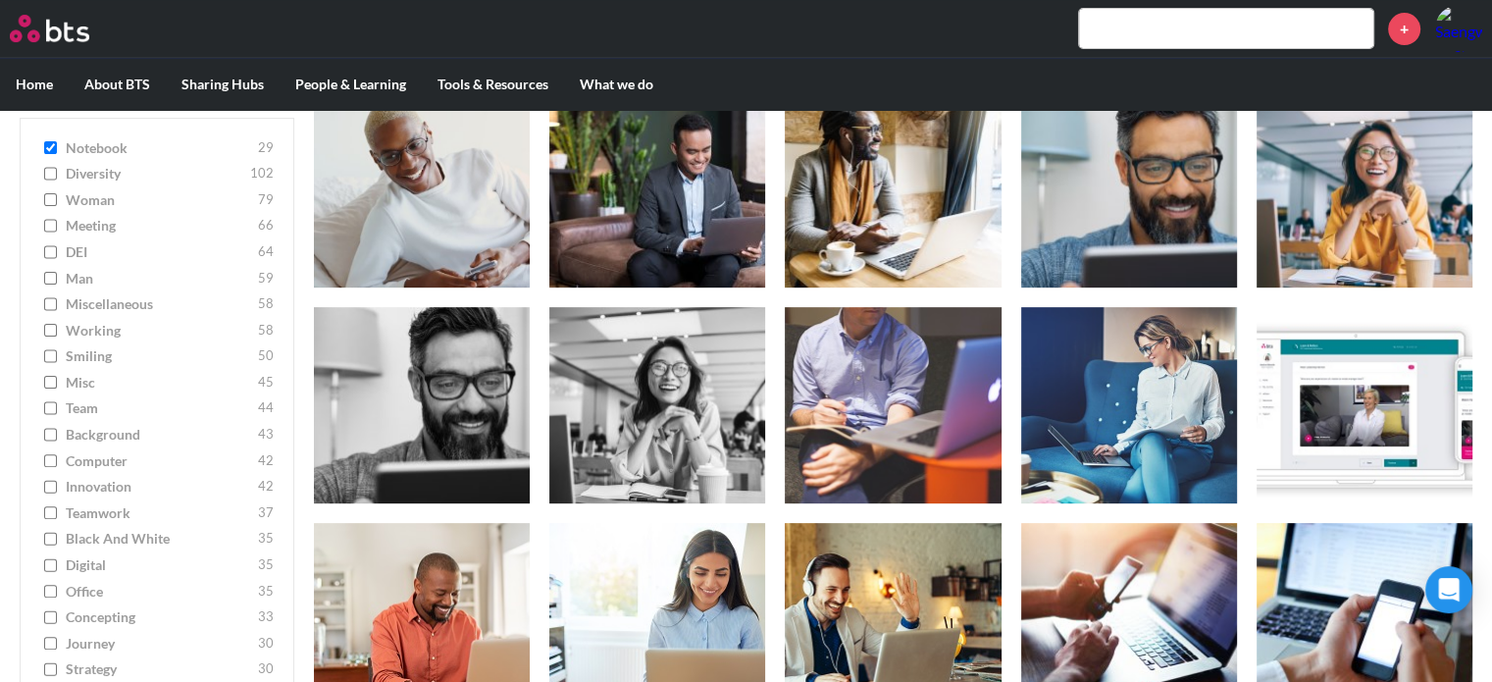
scroll to position [1000, 0]
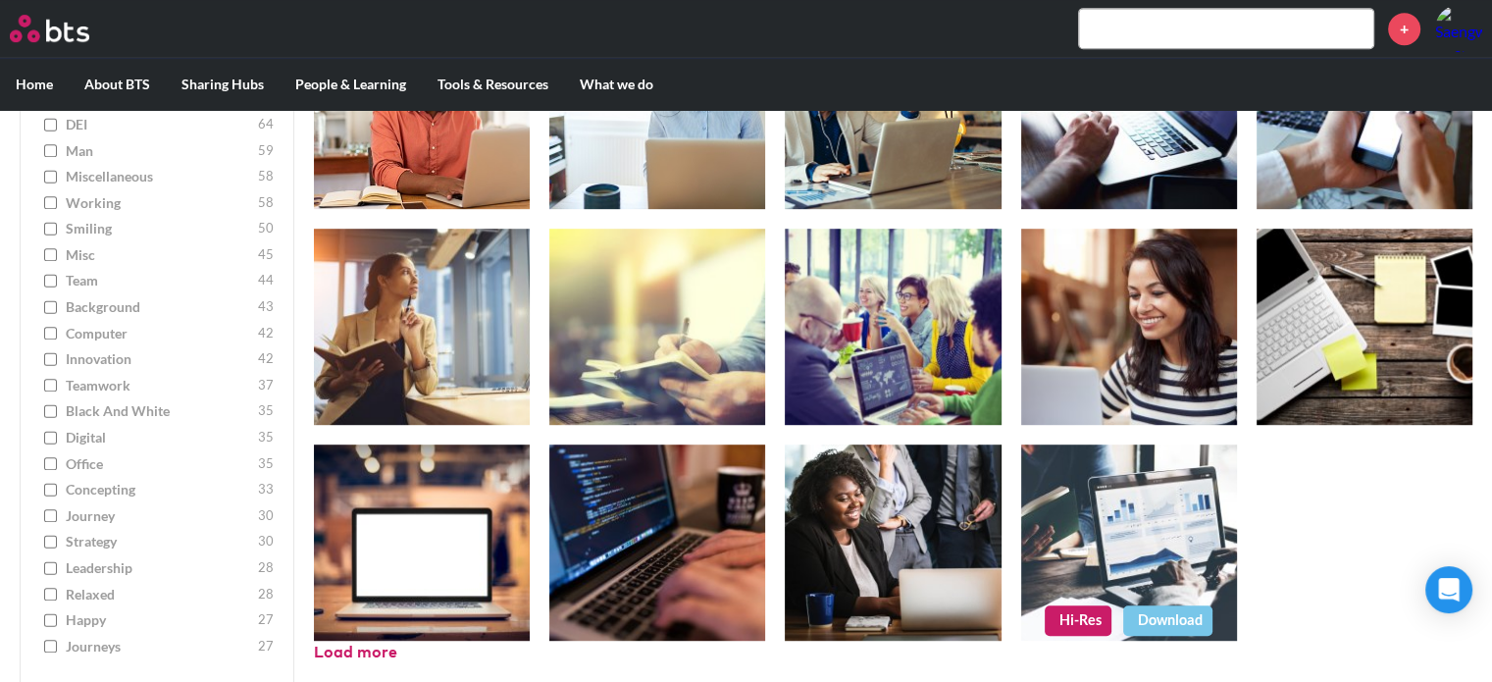
click at [1157, 624] on link "Download" at bounding box center [1167, 619] width 89 height 29
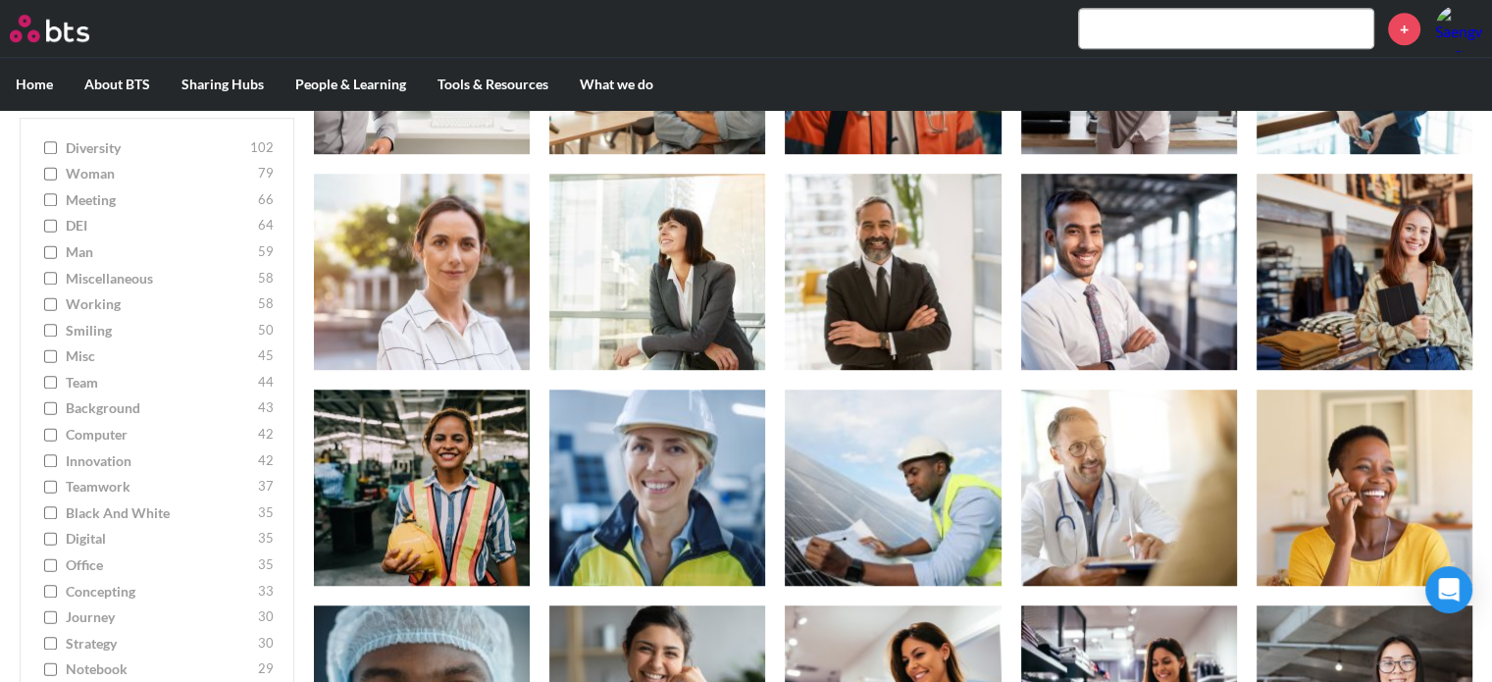
scroll to position [1090, 0]
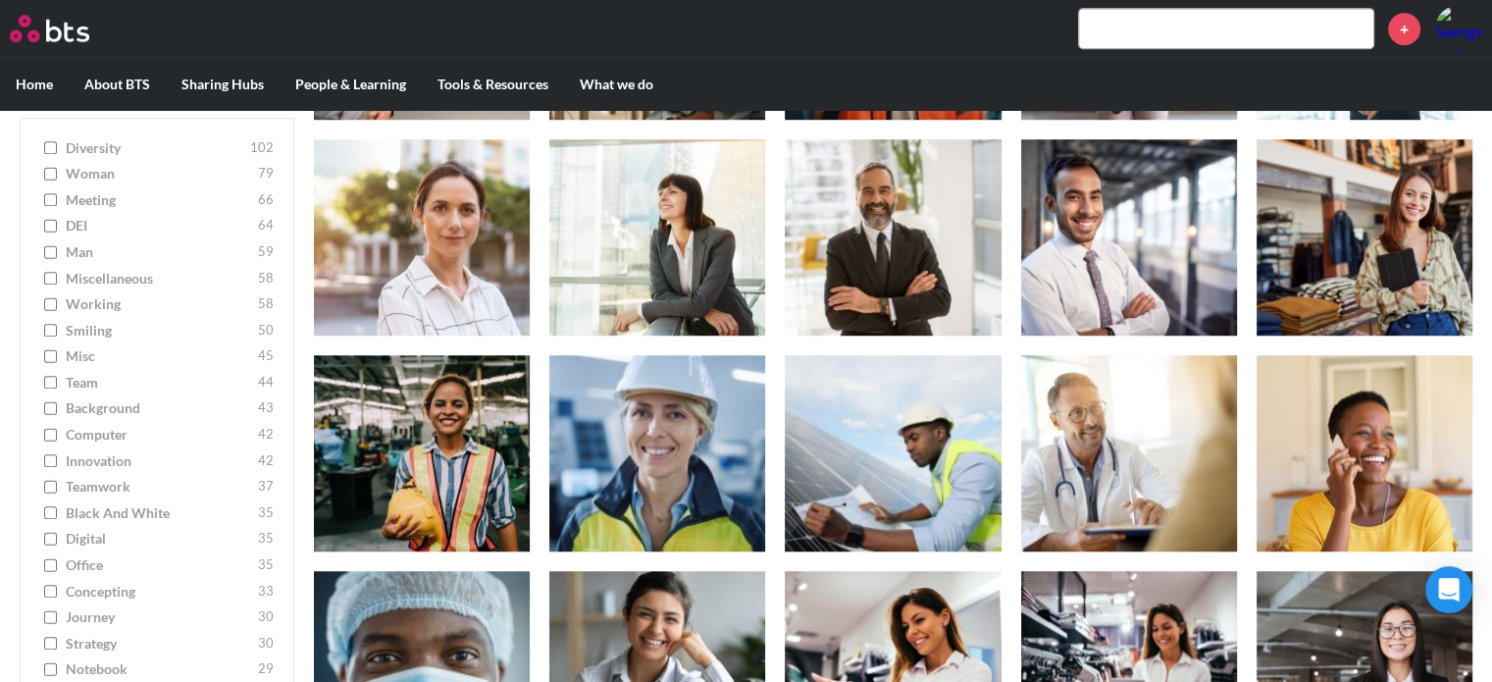
click at [51, 670] on input "notebook 29" at bounding box center [50, 670] width 13 height 14
checkbox input "true"
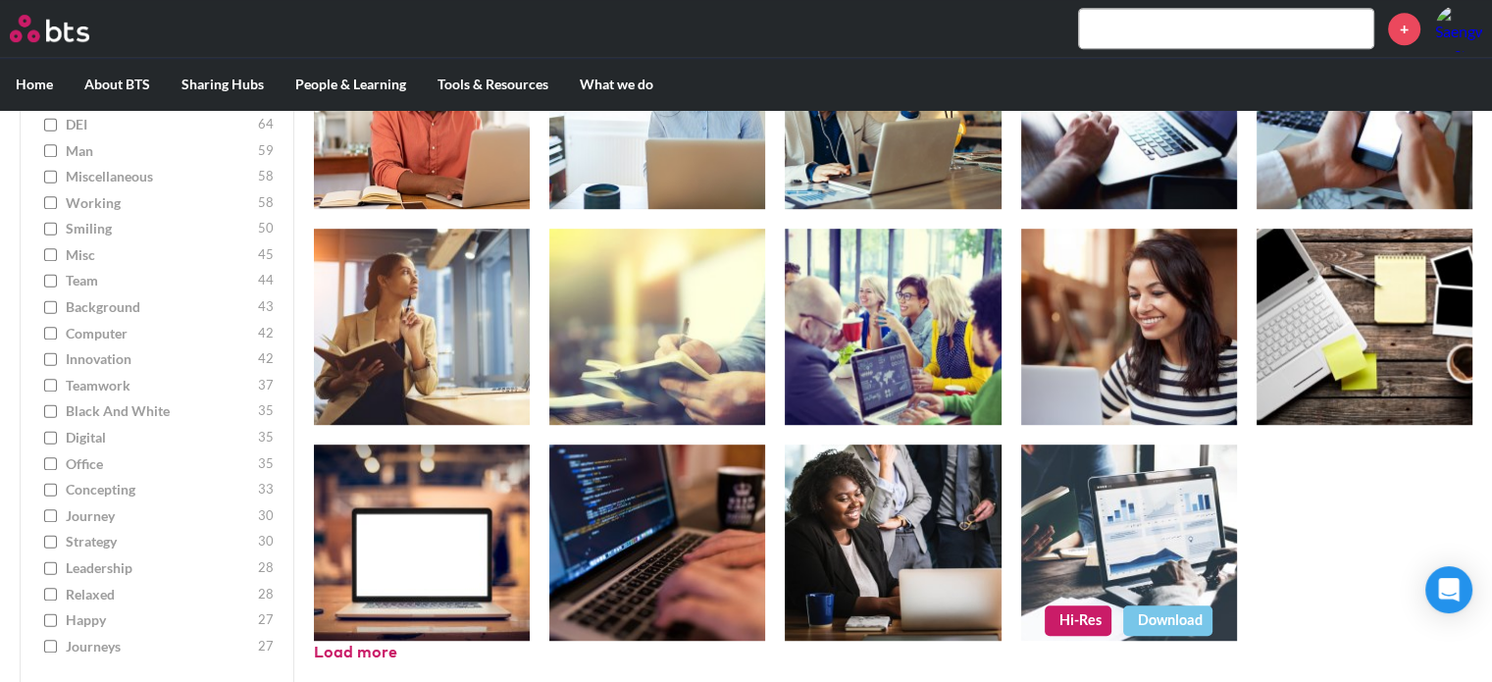
click at [1072, 619] on link "Hi-Res" at bounding box center [1078, 619] width 67 height 29
click at [46, 428] on label "digital 35" at bounding box center [156, 438] width 233 height 20
click at [46, 431] on input "digital 35" at bounding box center [50, 438] width 13 height 14
checkbox input "true"
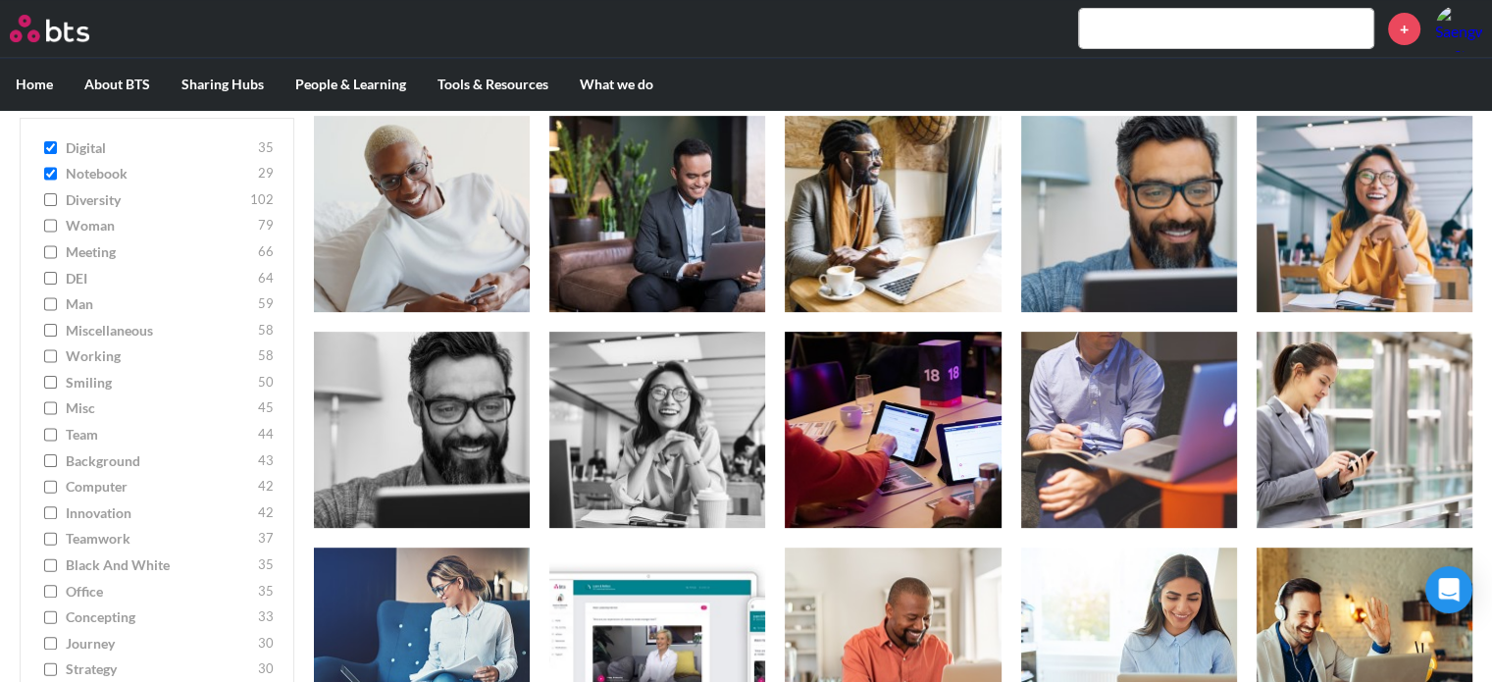
scroll to position [490, 0]
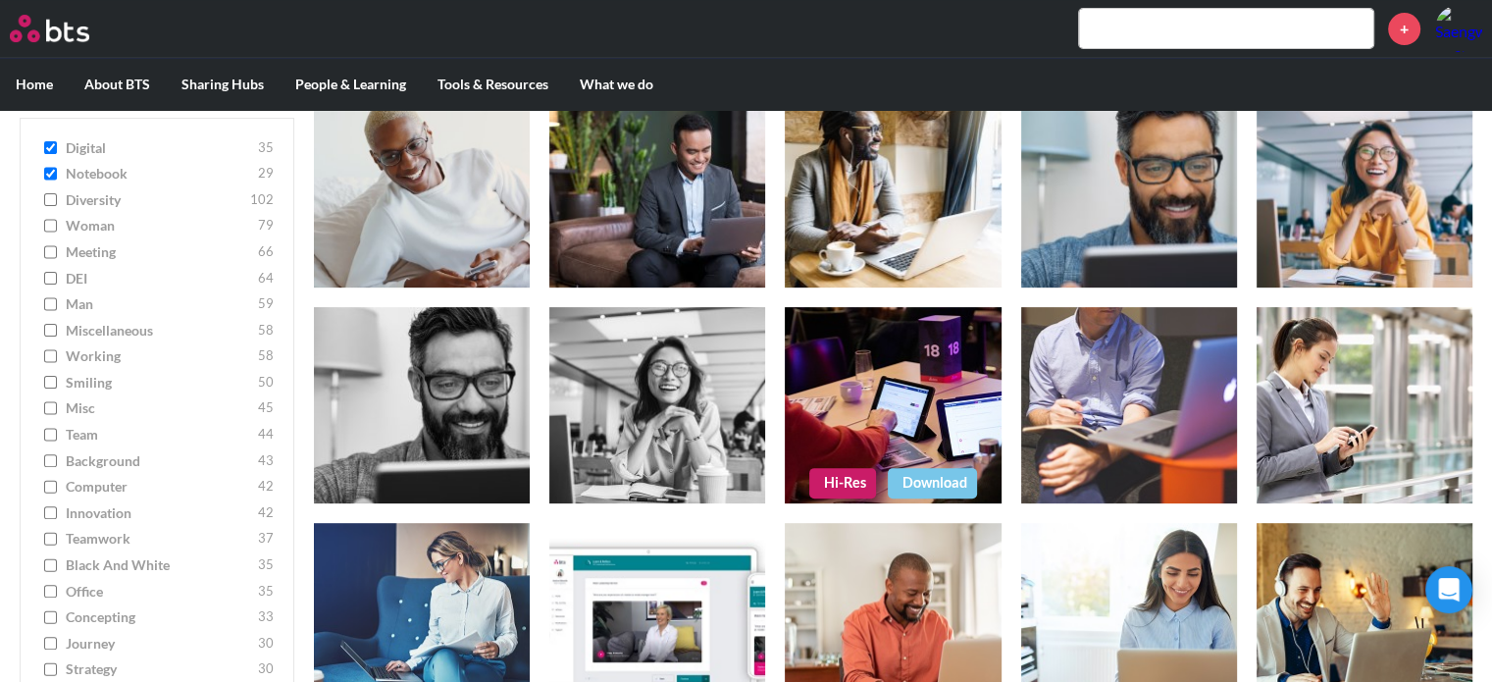
click at [906, 399] on figure at bounding box center [893, 405] width 216 height 196
click at [836, 486] on link "Hi-Res" at bounding box center [842, 482] width 67 height 29
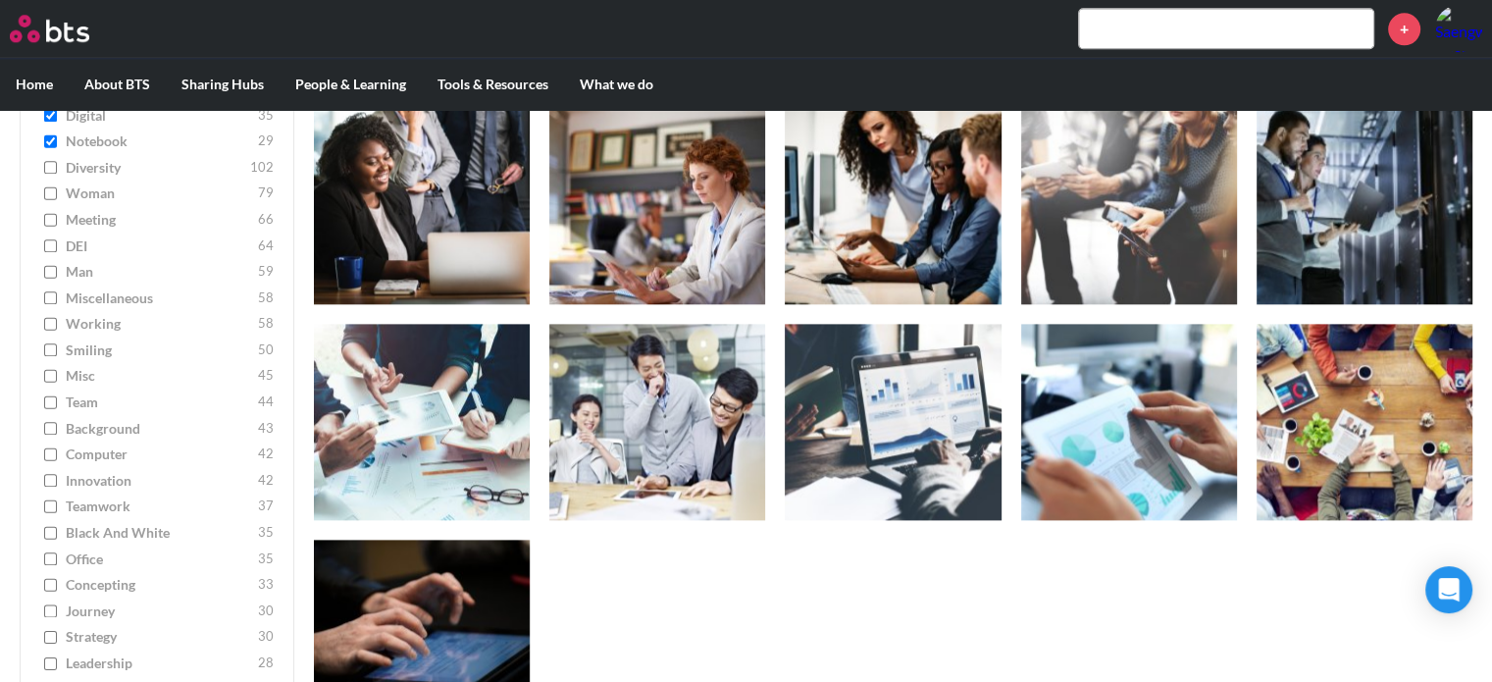
scroll to position [2256, 0]
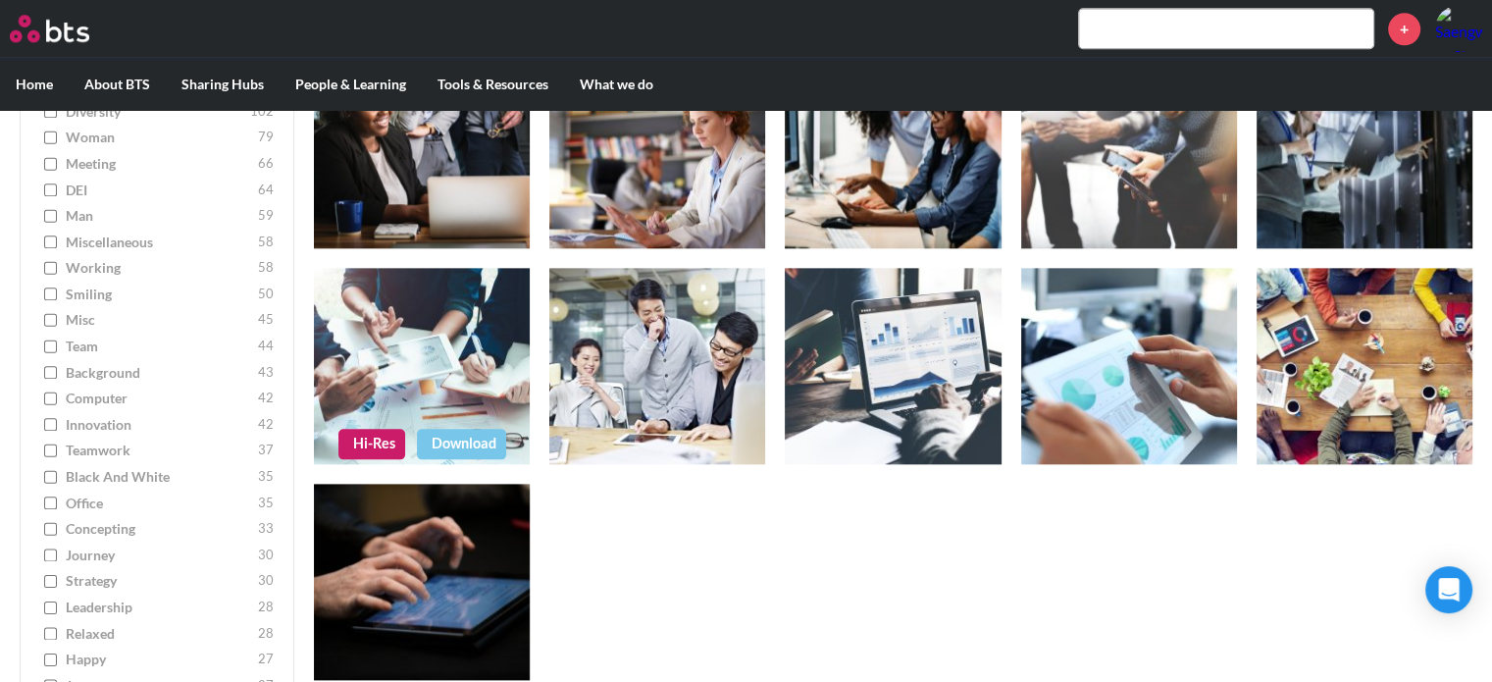
click at [439, 352] on figure at bounding box center [422, 366] width 216 height 196
click at [369, 444] on link "Hi-Res" at bounding box center [371, 443] width 67 height 29
